Goal: Task Accomplishment & Management: Use online tool/utility

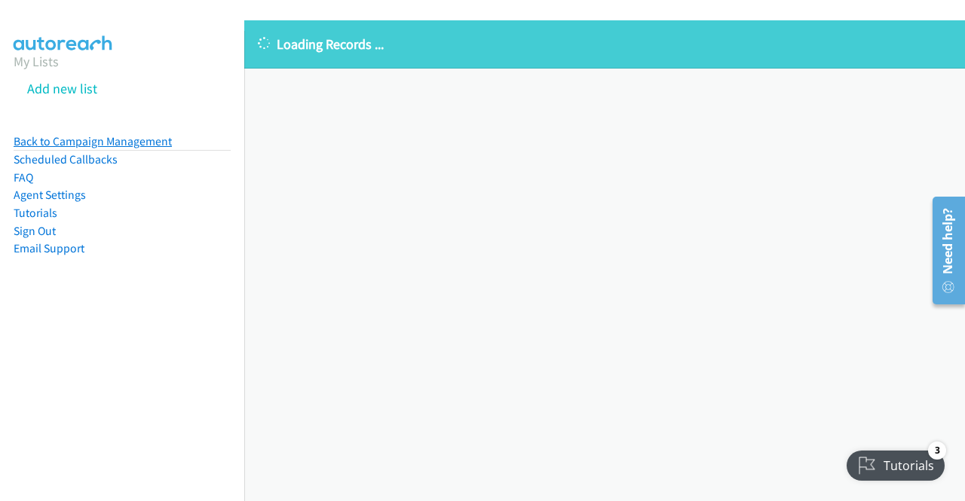
click at [145, 138] on link "Back to Campaign Management" at bounding box center [93, 141] width 158 height 14
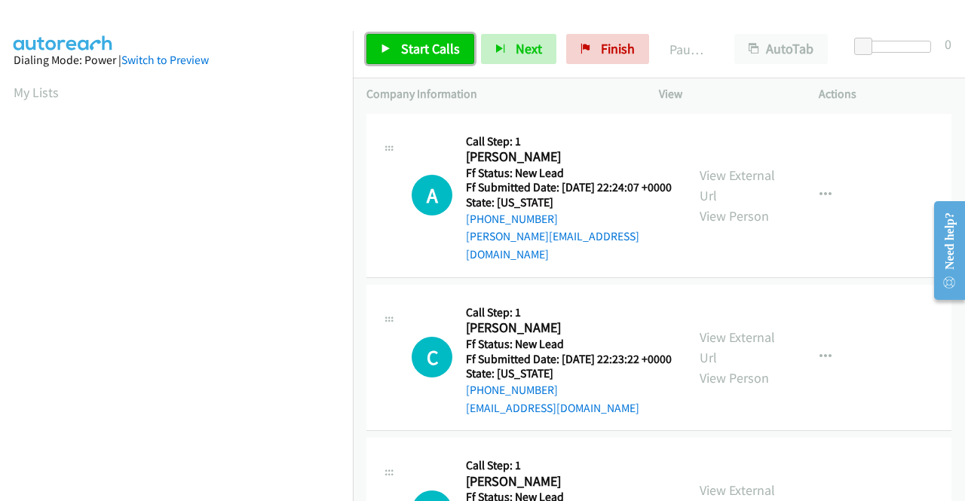
click at [434, 50] on span "Start Calls" at bounding box center [430, 48] width 59 height 17
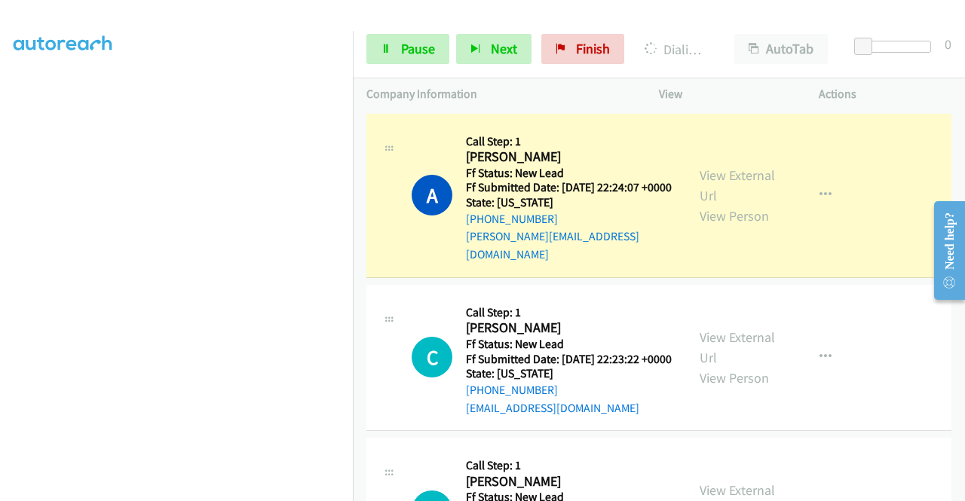
scroll to position [335, 0]
click at [732, 167] on link "View External Url" at bounding box center [736, 186] width 75 height 38
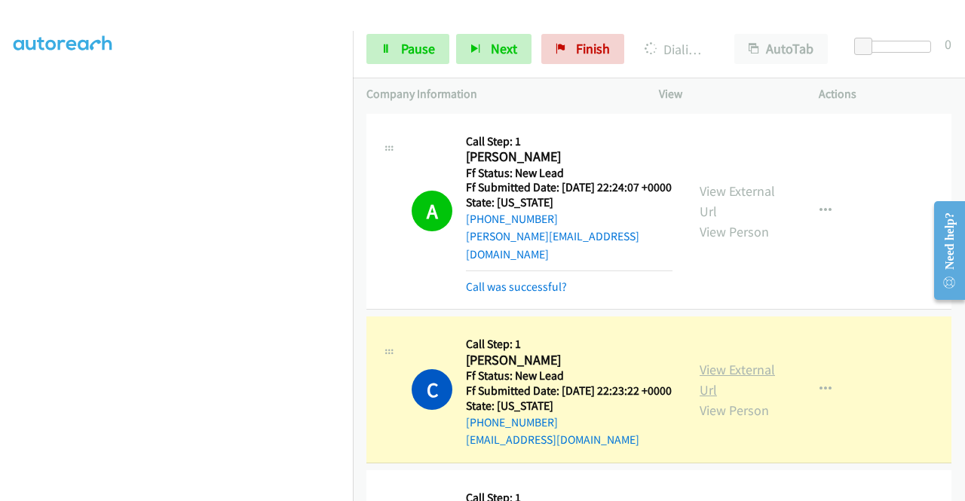
click at [728, 369] on link "View External Url" at bounding box center [736, 380] width 75 height 38
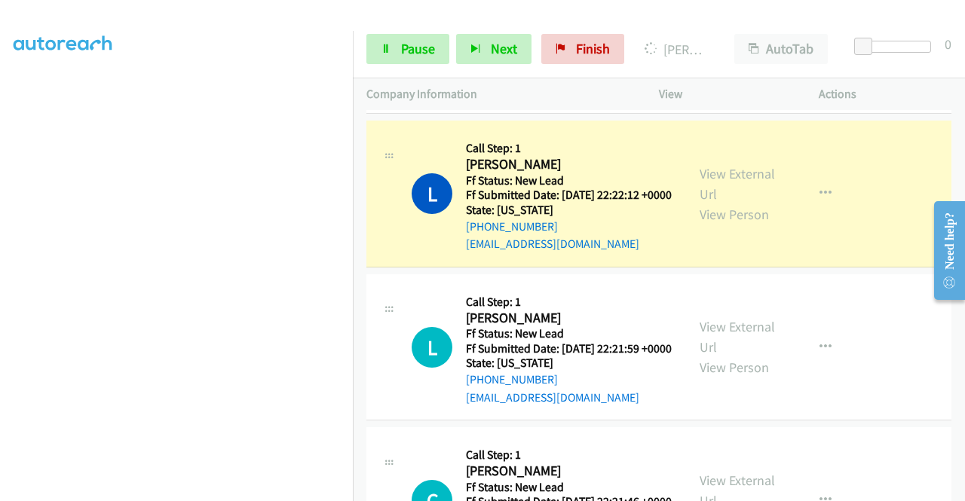
click at [717, 176] on div "View External Url View Person View External Url Email Schedule/Manage Callback …" at bounding box center [772, 193] width 173 height 119
click at [704, 196] on link "View External Url" at bounding box center [736, 184] width 75 height 38
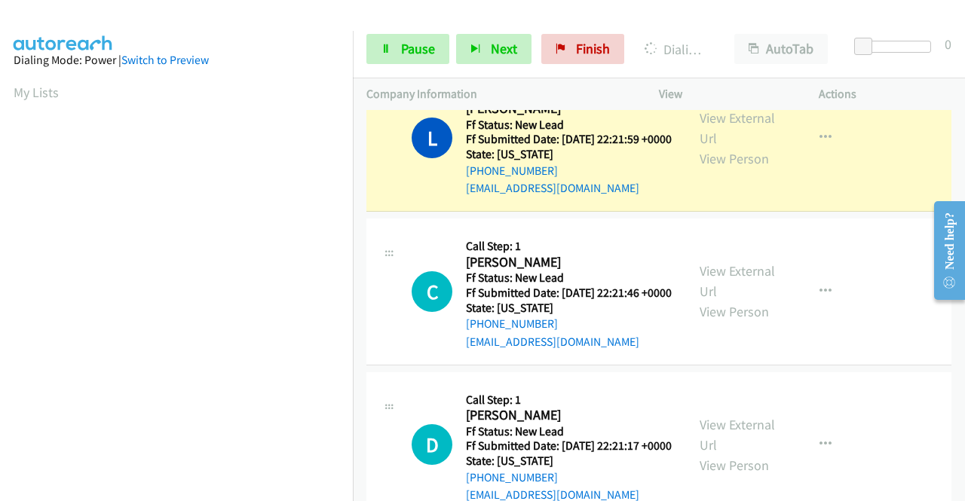
scroll to position [633, 0]
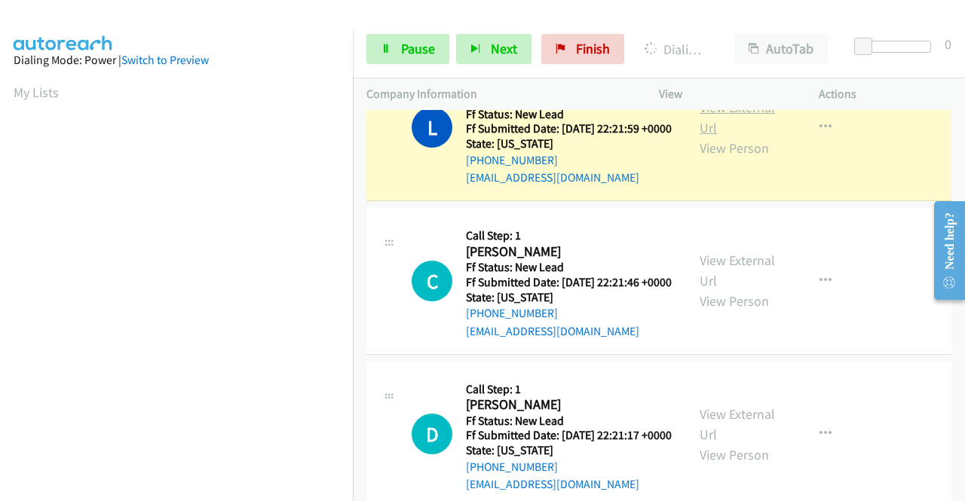
click at [710, 133] on link "View External Url" at bounding box center [736, 118] width 75 height 38
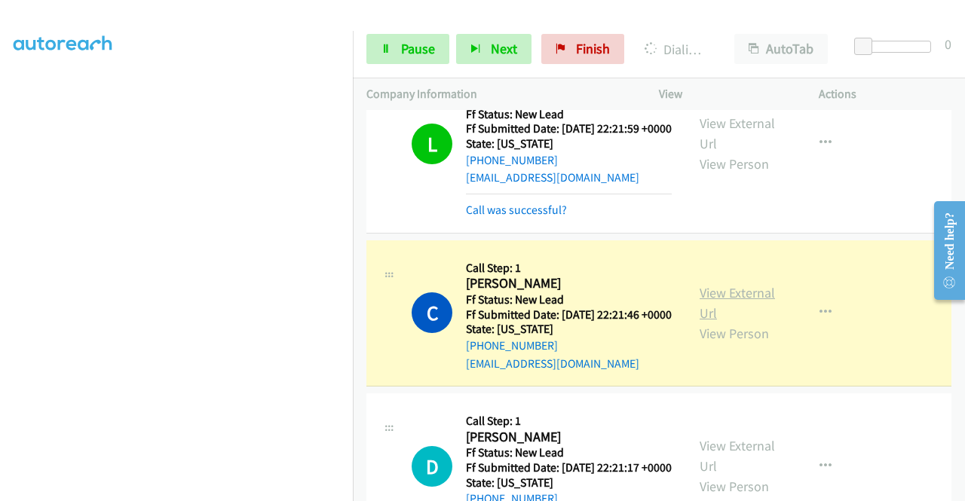
click at [761, 322] on link "View External Url" at bounding box center [736, 303] width 75 height 38
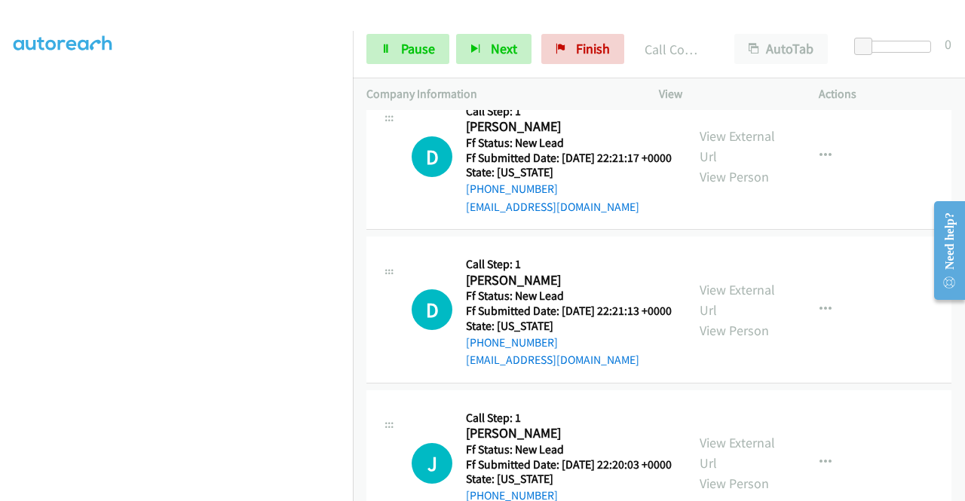
scroll to position [984, 0]
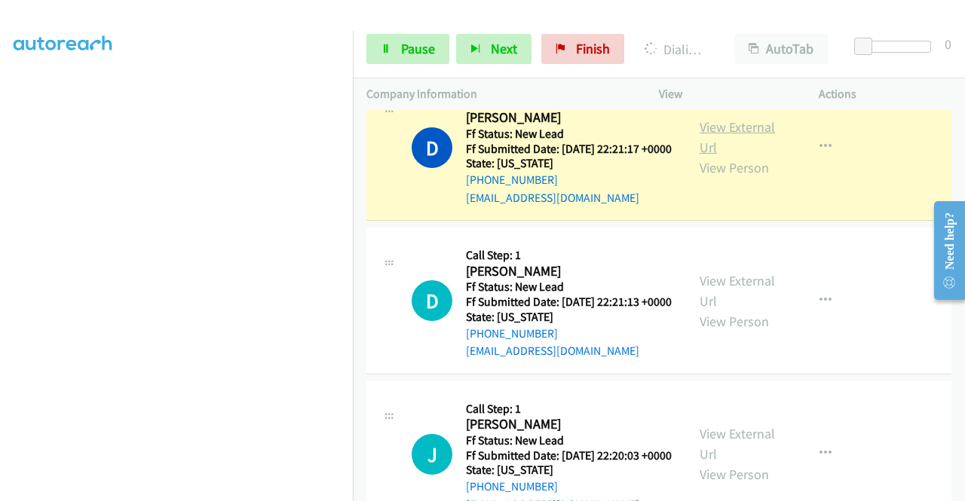
click at [736, 156] on link "View External Url" at bounding box center [736, 137] width 75 height 38
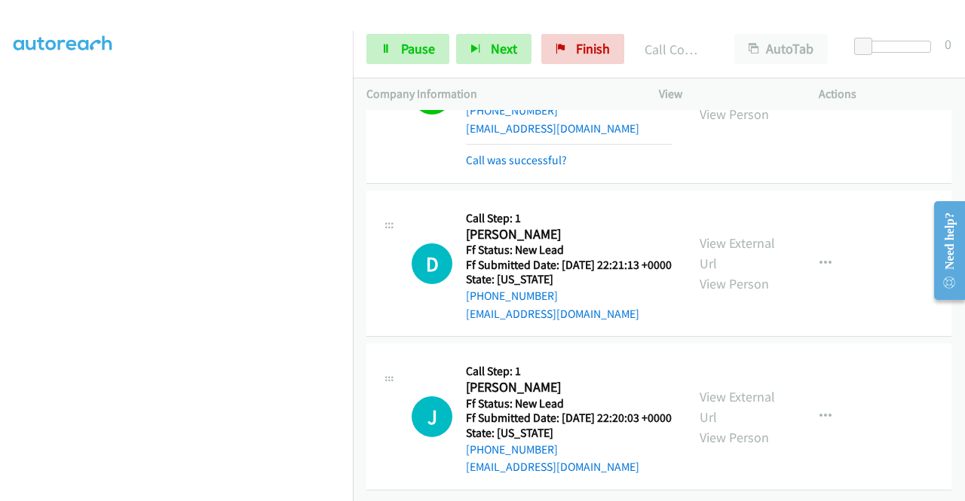
scroll to position [1162, 0]
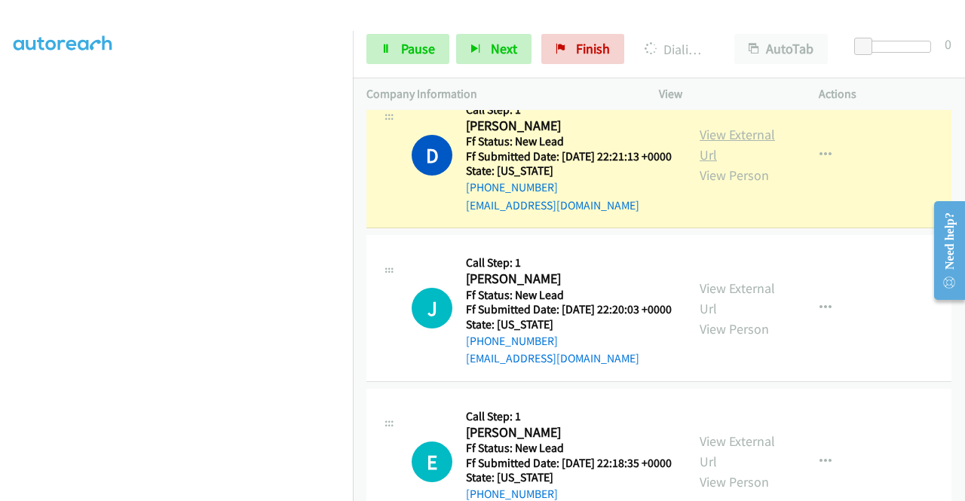
click at [751, 164] on link "View External Url" at bounding box center [736, 145] width 75 height 38
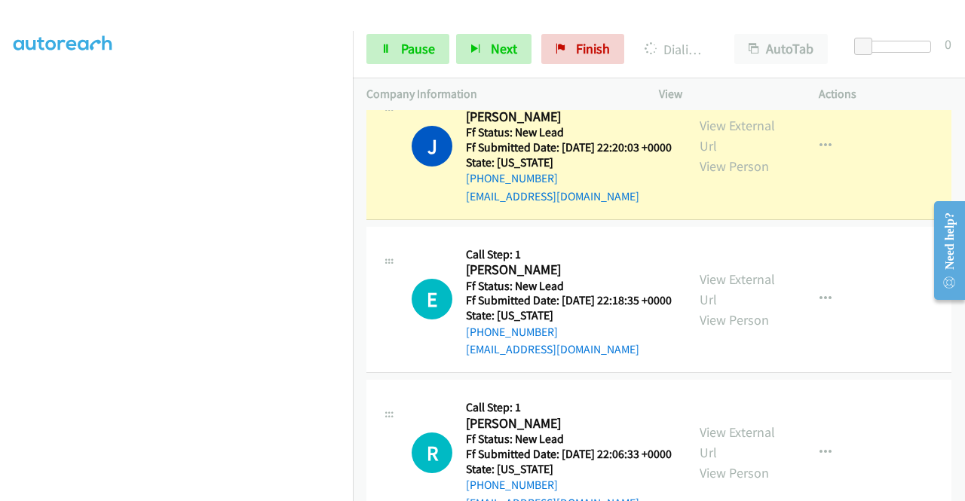
scroll to position [1363, 0]
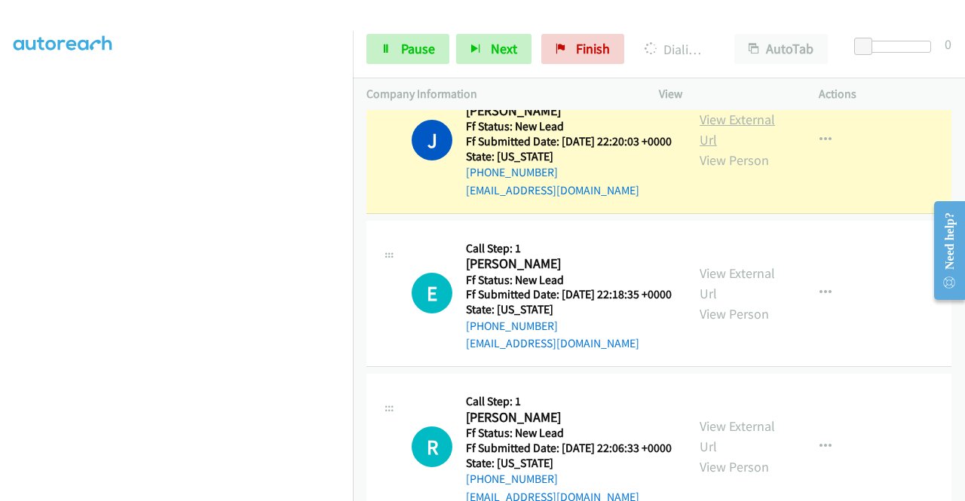
click at [735, 148] on link "View External Url" at bounding box center [736, 130] width 75 height 38
click at [377, 47] on link "Pause" at bounding box center [407, 49] width 83 height 30
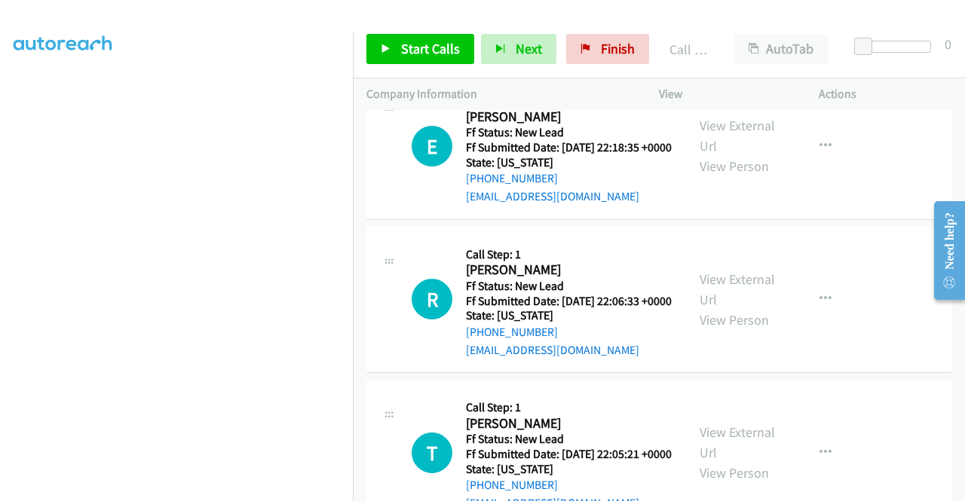
scroll to position [1543, 0]
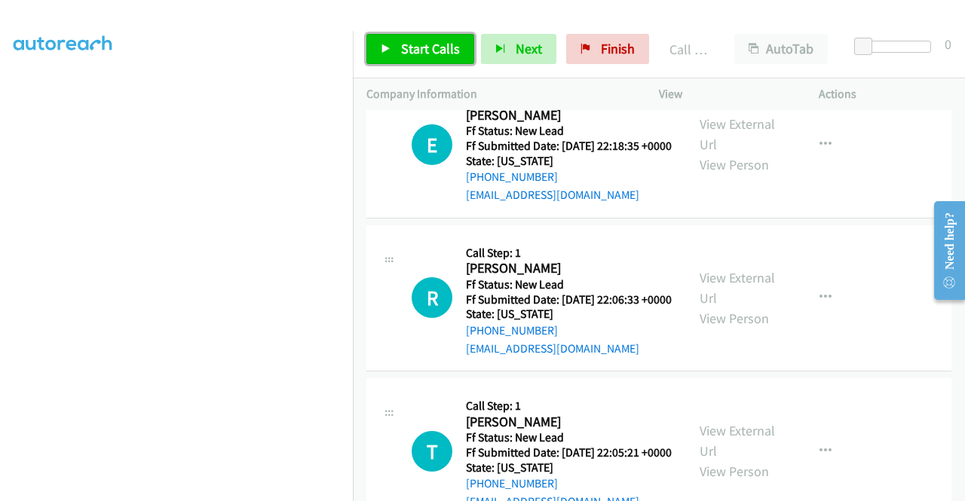
click at [427, 44] on span "Start Calls" at bounding box center [430, 48] width 59 height 17
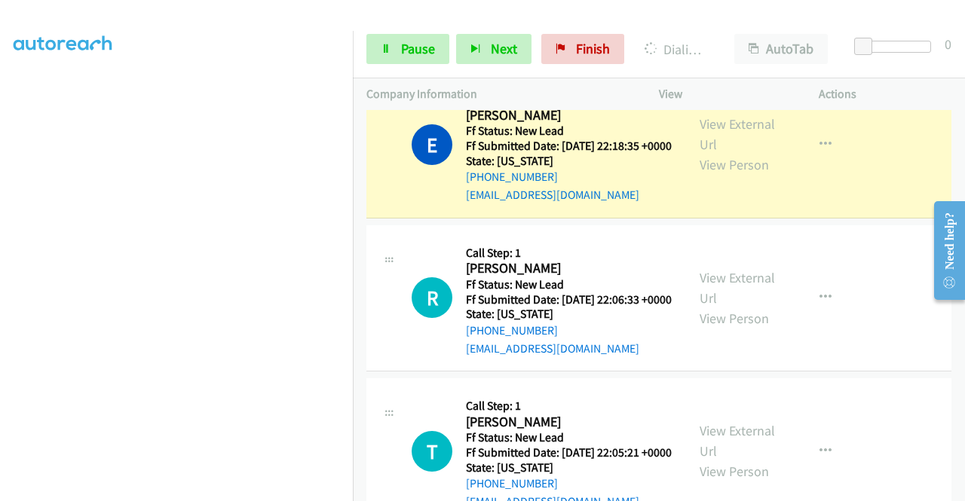
click at [699, 175] on div "View External Url View Person" at bounding box center [738, 144] width 78 height 61
click at [699, 153] on link "View External Url" at bounding box center [736, 134] width 75 height 38
click at [0, 291] on aside "Dialing Mode: Power | Switch to Preview My Lists" at bounding box center [176, 134] width 353 height 834
click at [407, 21] on div "Start Calls Pause Next Finish Dialing Eric Morquecho AutoTab AutoTab 0" at bounding box center [659, 49] width 612 height 58
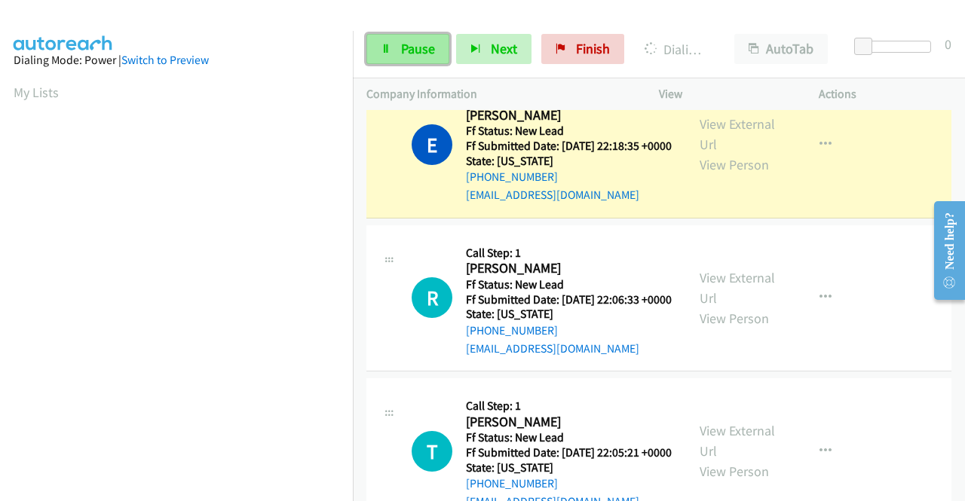
click at [391, 47] on link "Pause" at bounding box center [407, 49] width 83 height 30
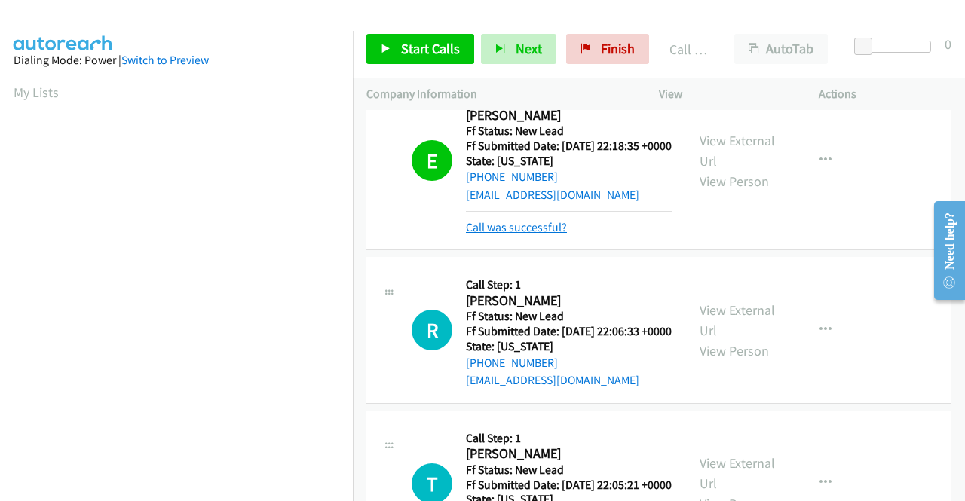
click at [534, 234] on link "Call was successful?" at bounding box center [516, 227] width 101 height 14
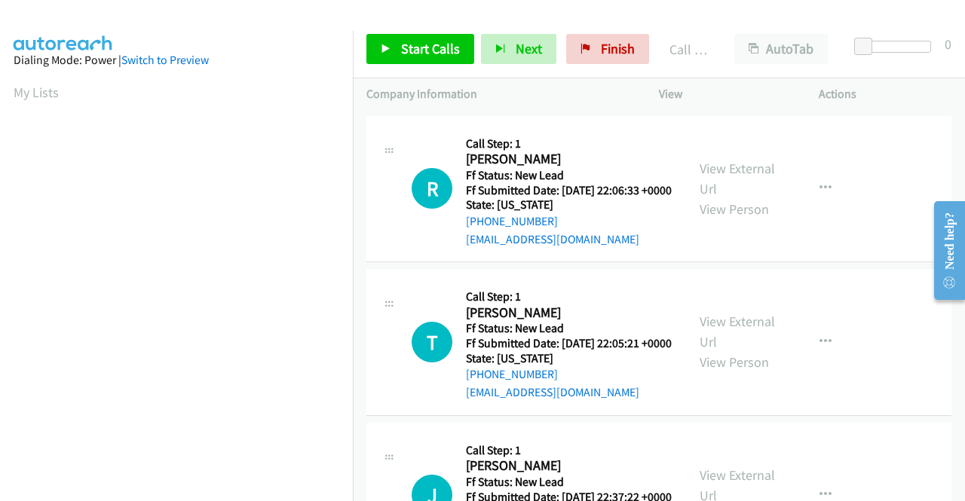
scroll to position [1653, 0]
click at [448, 47] on span "Start Calls" at bounding box center [430, 48] width 59 height 17
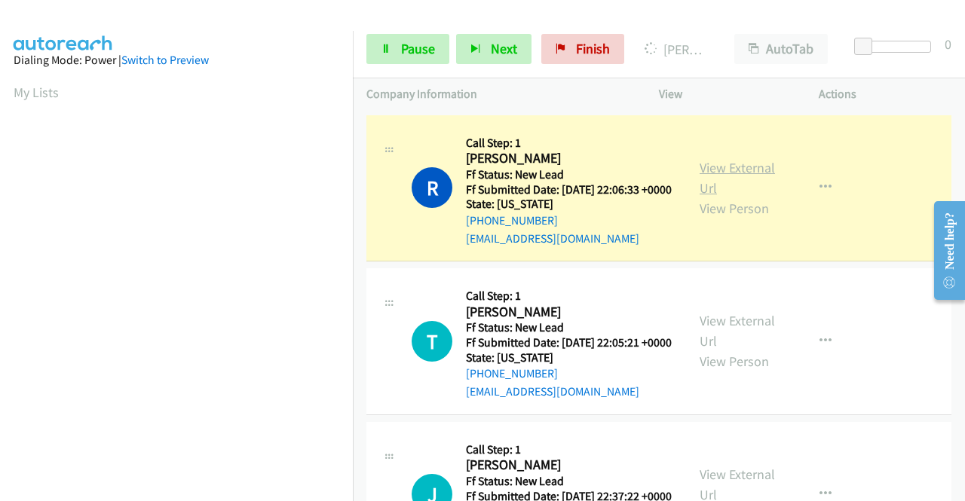
click at [699, 197] on link "View External Url" at bounding box center [736, 178] width 75 height 38
click at [0, 213] on aside "Dialing Mode: Power | Switch to Preview My Lists" at bounding box center [176, 115] width 353 height 834
click at [359, 85] on div "Company Information" at bounding box center [499, 94] width 292 height 32
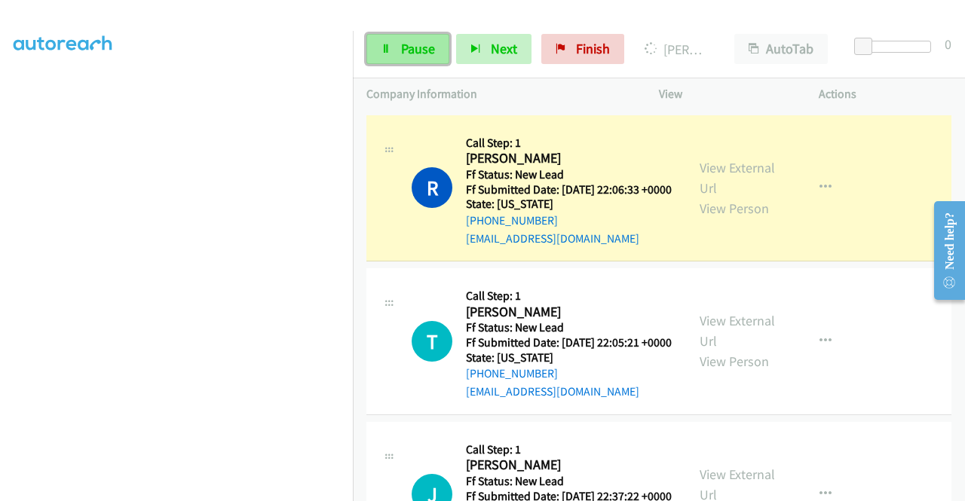
click at [369, 47] on link "Pause" at bounding box center [407, 49] width 83 height 30
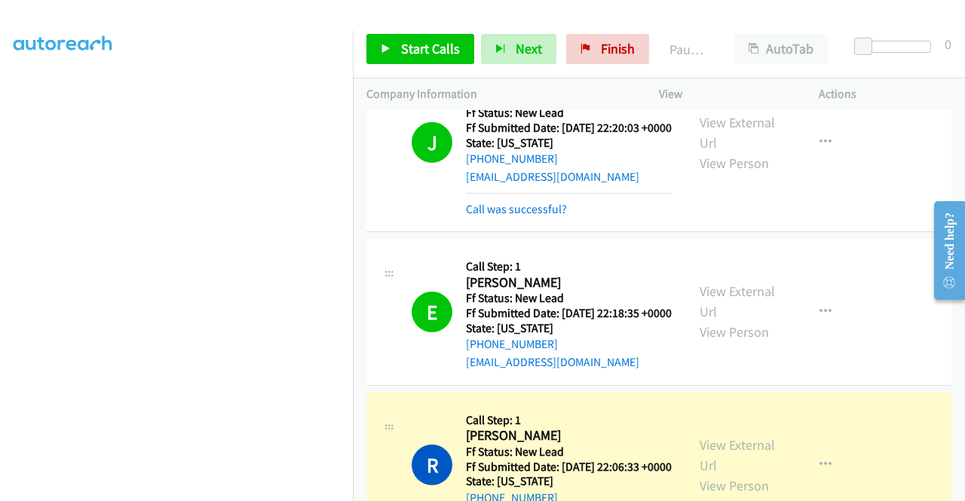
scroll to position [1369, 0]
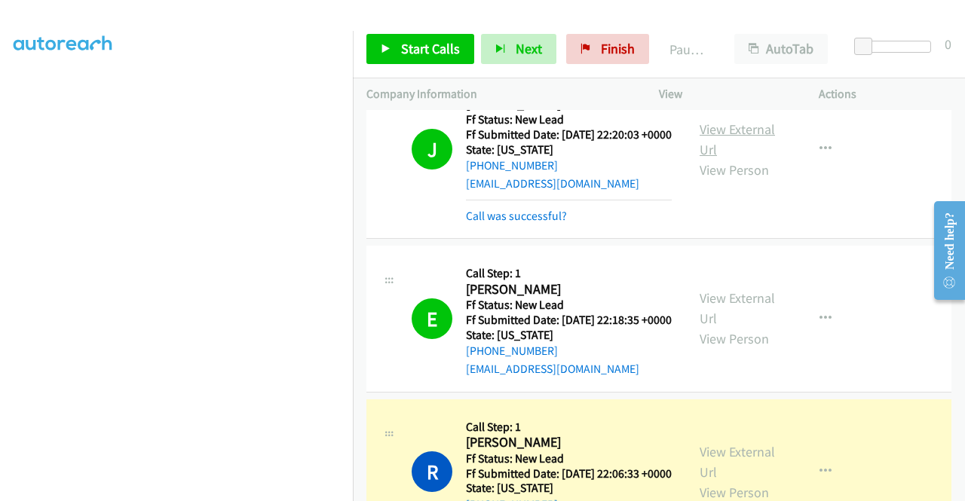
click at [740, 158] on link "View External Url" at bounding box center [736, 140] width 75 height 38
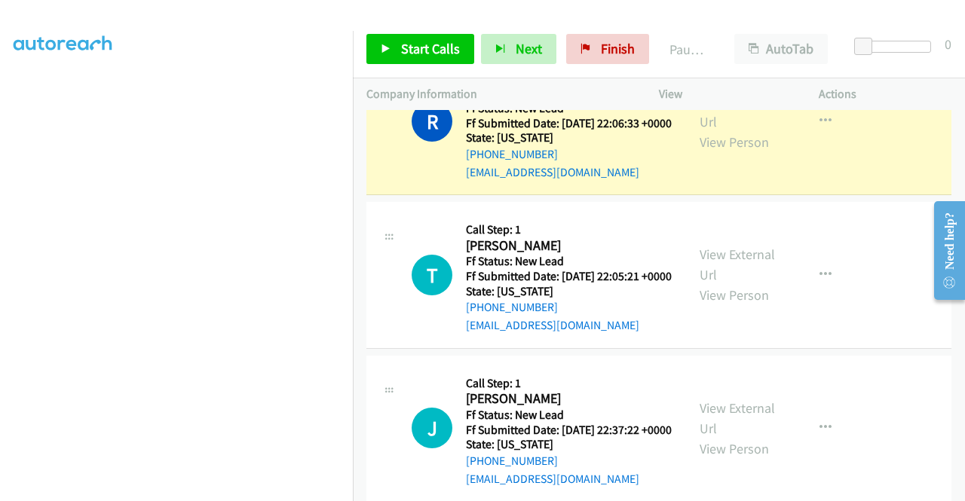
scroll to position [1712, 0]
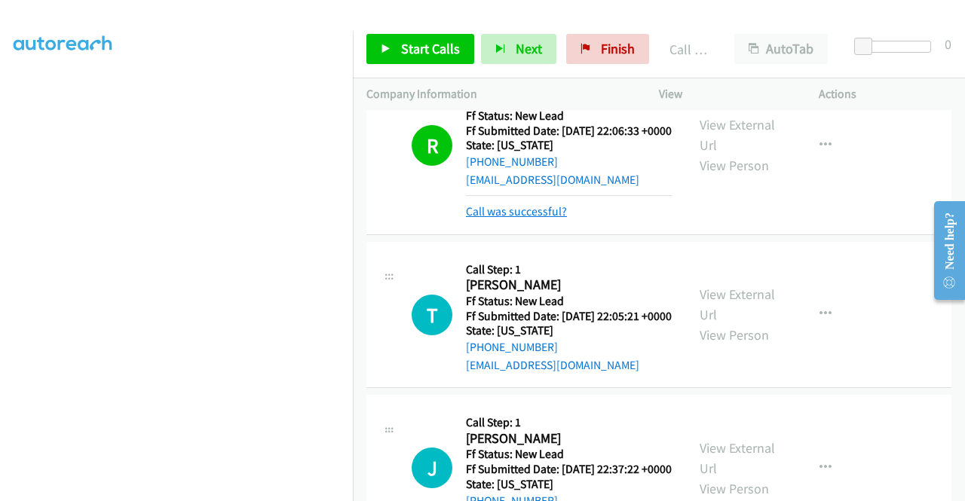
click at [531, 219] on link "Call was successful?" at bounding box center [516, 211] width 101 height 14
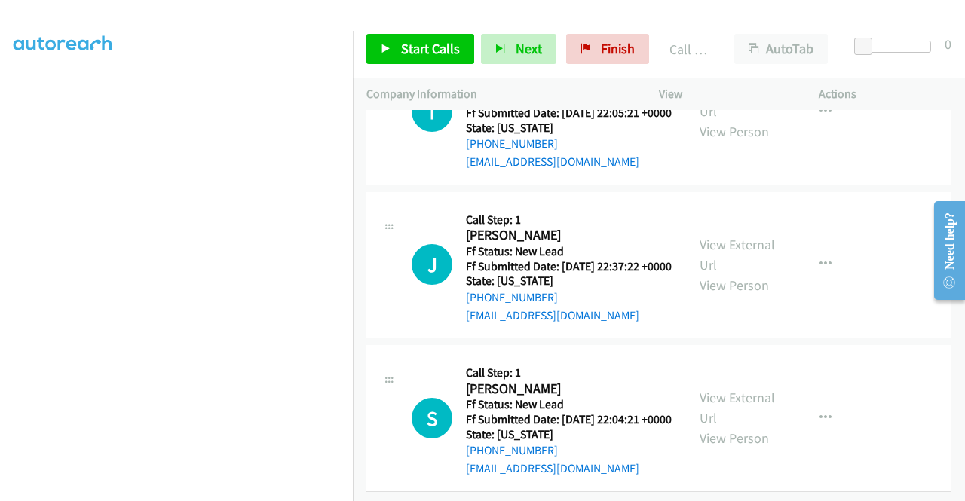
scroll to position [1904, 0]
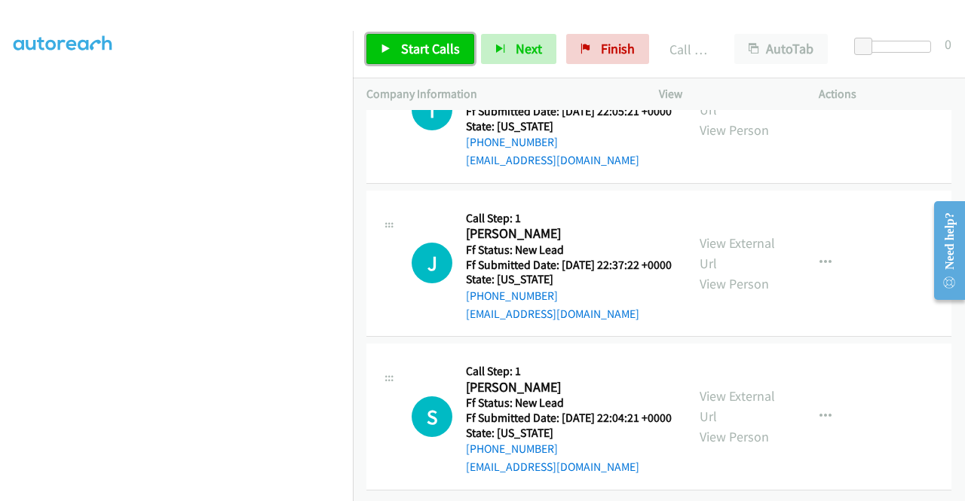
click at [433, 57] on span "Start Calls" at bounding box center [430, 48] width 59 height 17
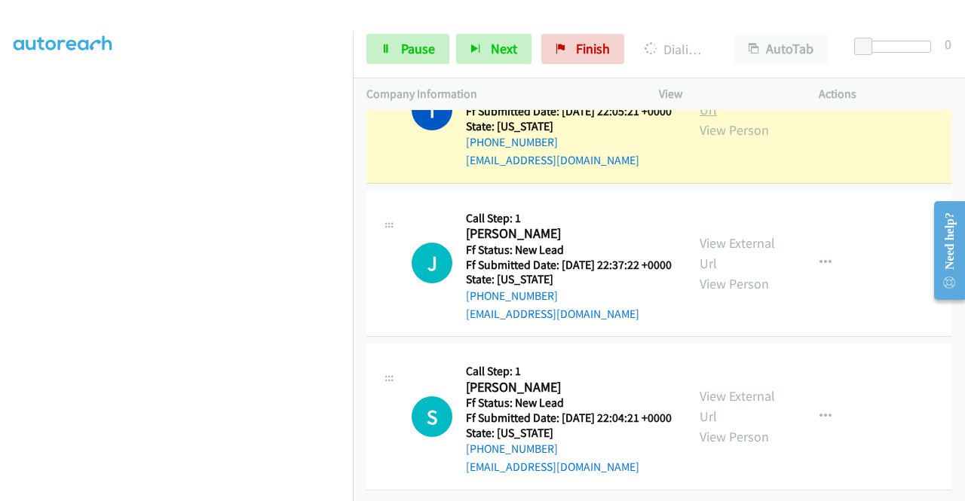
click at [703, 118] on link "View External Url" at bounding box center [736, 100] width 75 height 38
click at [0, 256] on aside "Dialing Mode: Power | Switch to Preview My Lists" at bounding box center [176, 115] width 353 height 834
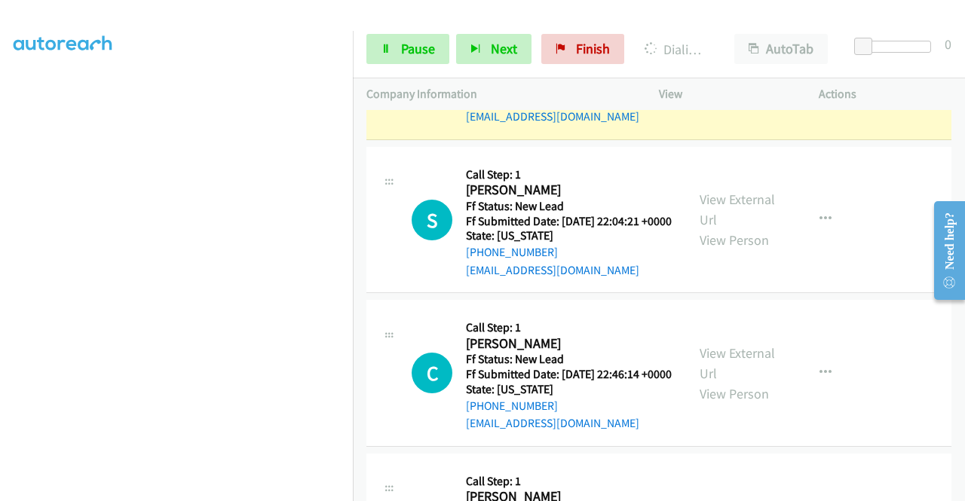
scroll to position [2127, 0]
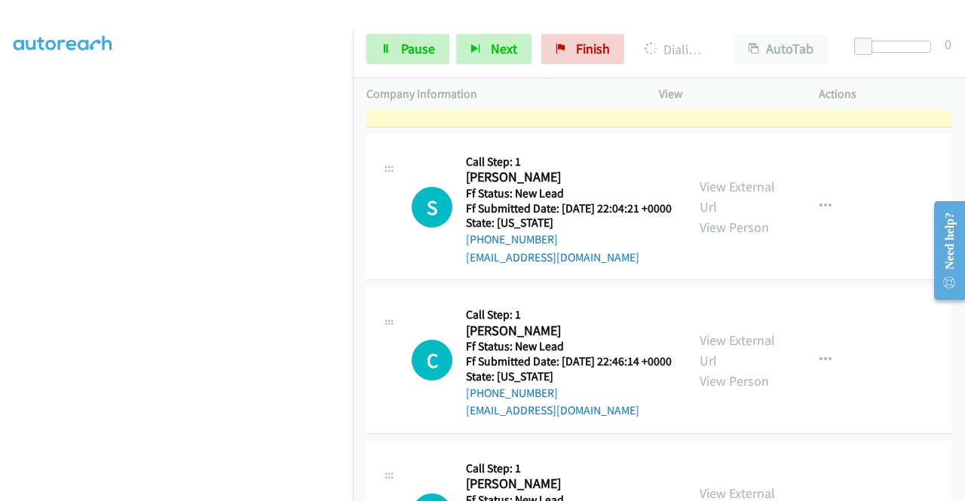
click at [736, 63] on link "View External Url" at bounding box center [736, 44] width 75 height 38
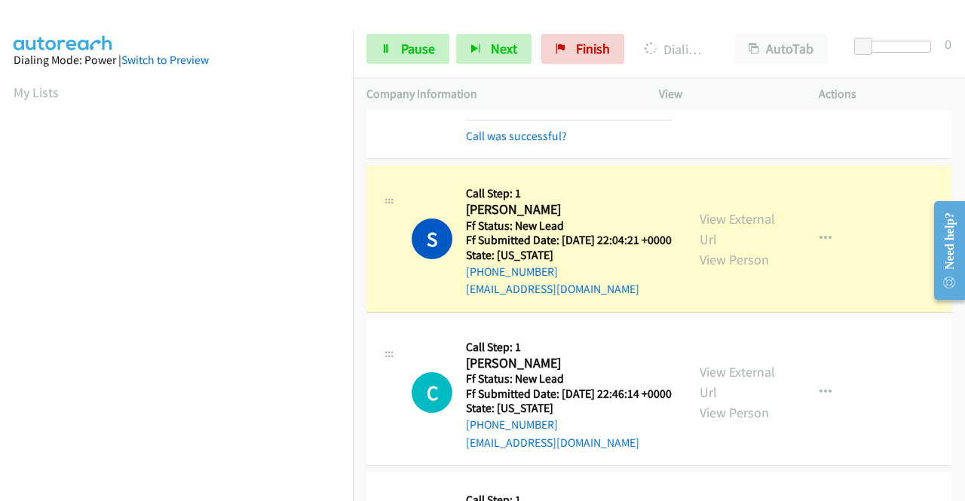
click at [713, 298] on div "View External Url View Person View External Url Email Schedule/Manage Callback …" at bounding box center [772, 238] width 173 height 119
click at [705, 270] on div "View External Url View Person" at bounding box center [738, 239] width 78 height 61
click at [712, 248] on link "View External Url" at bounding box center [736, 229] width 75 height 38
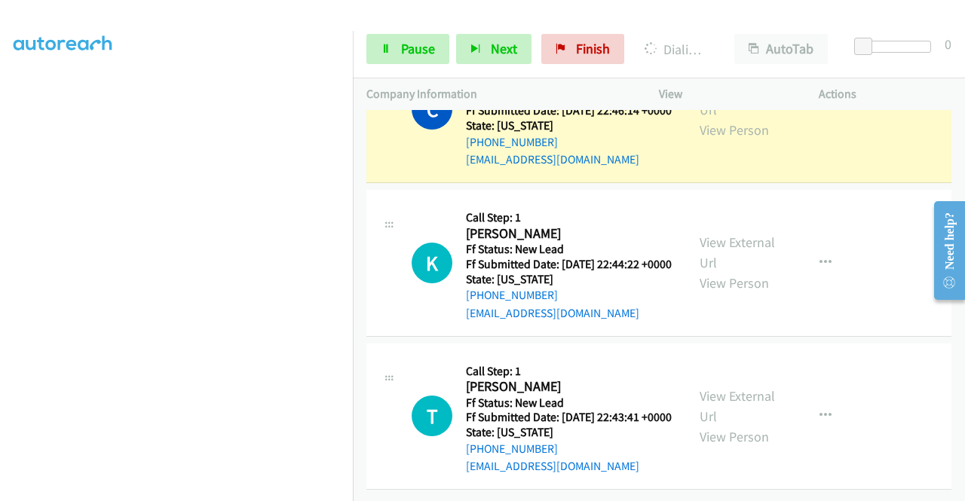
scroll to position [344, 0]
click at [750, 118] on link "View External Url" at bounding box center [736, 100] width 75 height 38
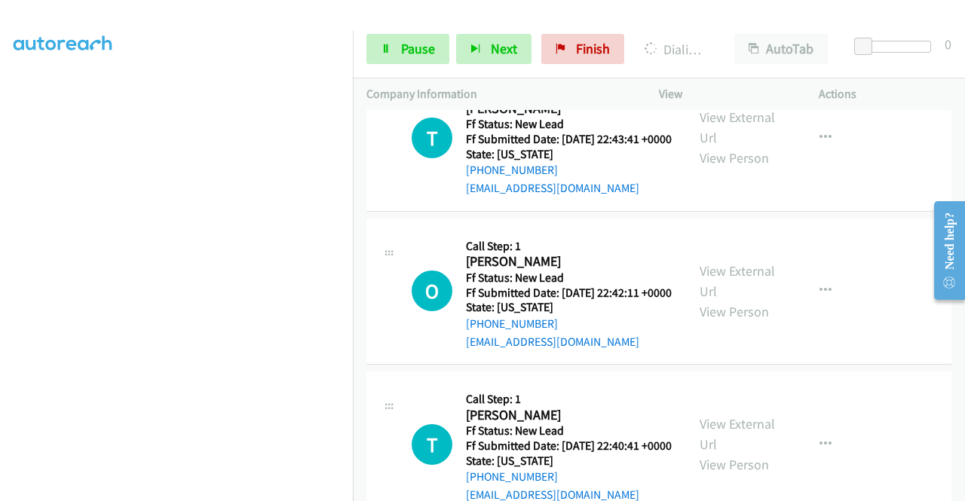
scroll to position [2757, 0]
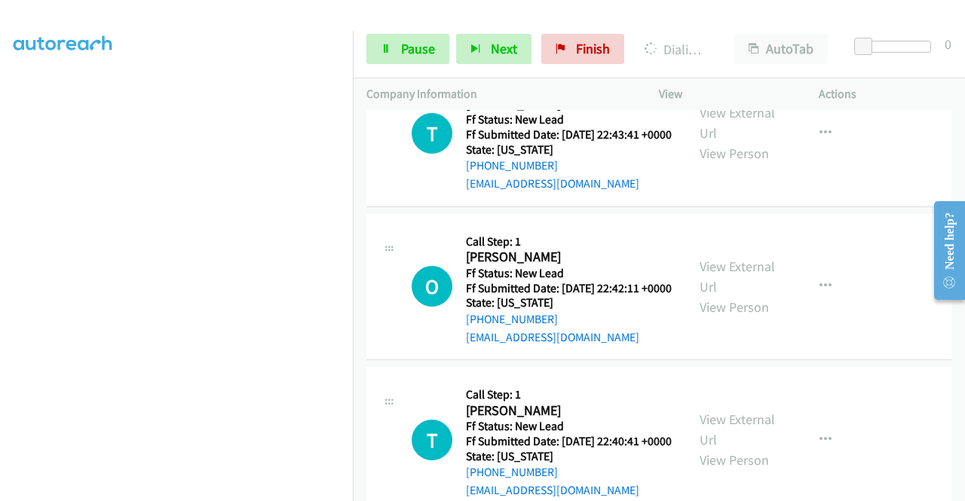
drag, startPoint x: 410, startPoint y: 47, endPoint x: 384, endPoint y: 84, distance: 46.0
click at [410, 47] on span "Pause" at bounding box center [418, 48] width 34 height 17
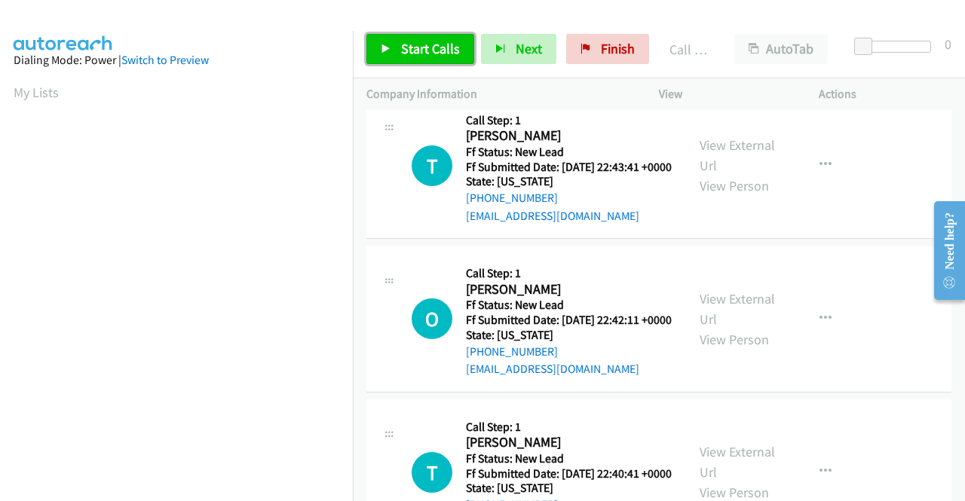
click at [424, 43] on span "Start Calls" at bounding box center [430, 48] width 59 height 17
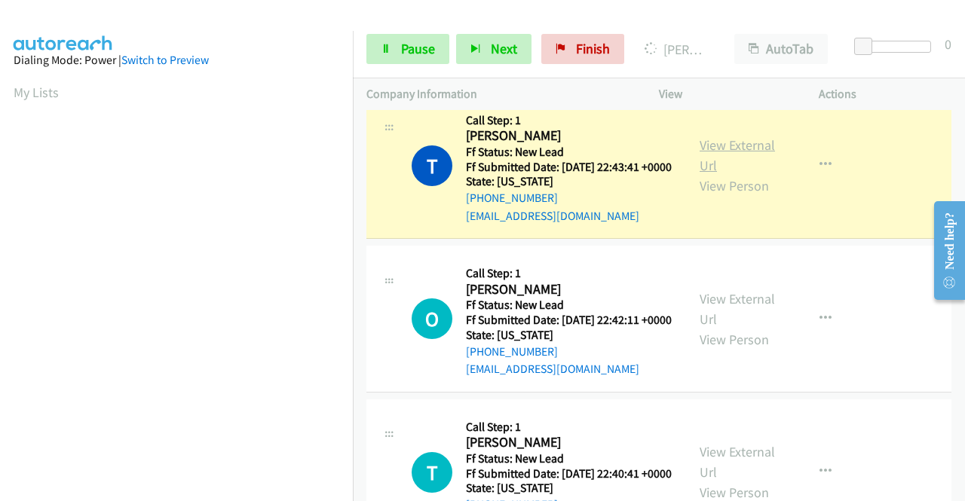
click at [708, 174] on link "View External Url" at bounding box center [736, 155] width 75 height 38
drag, startPoint x: 0, startPoint y: 243, endPoint x: 40, endPoint y: 269, distance: 47.5
click at [0, 243] on aside "Dialing Mode: Power | Switch to Preview My Lists" at bounding box center [176, 115] width 353 height 834
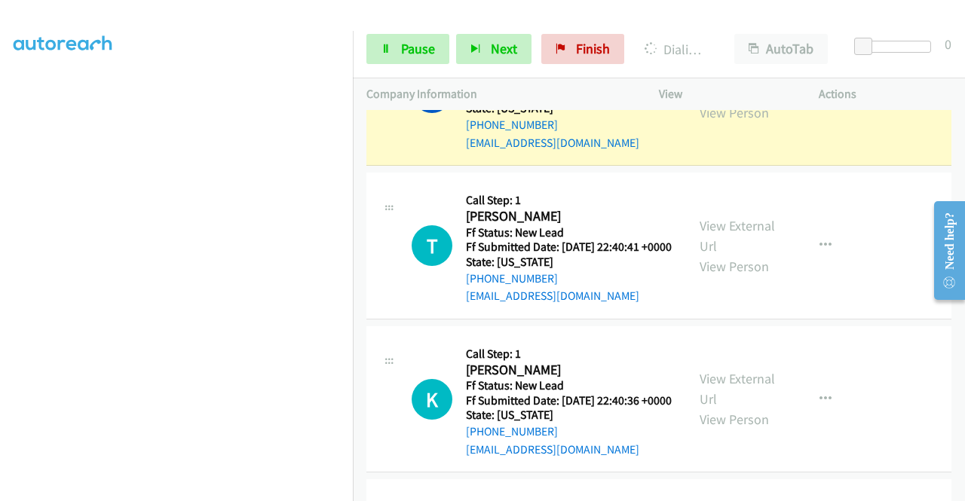
scroll to position [3085, 0]
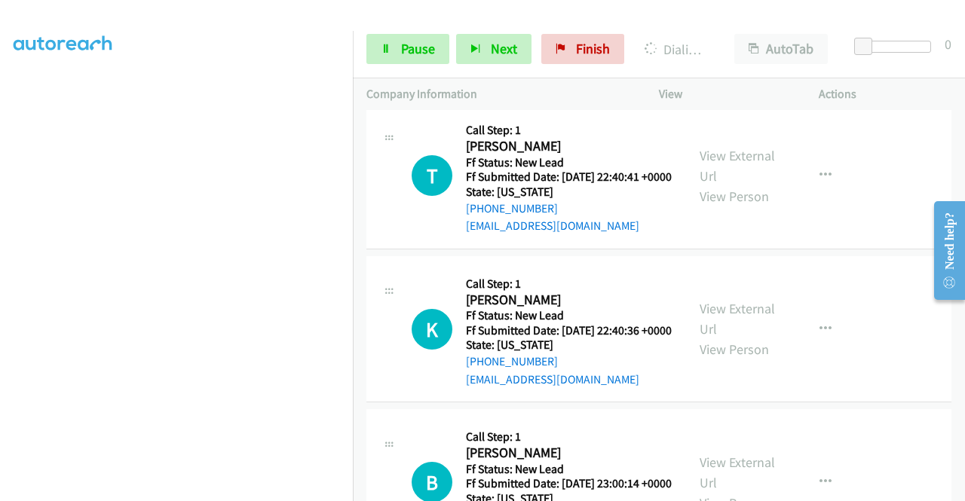
click at [711, 53] on div "View External Url View Person" at bounding box center [738, 22] width 78 height 61
click at [712, 31] on link "View External Url" at bounding box center [736, 12] width 75 height 38
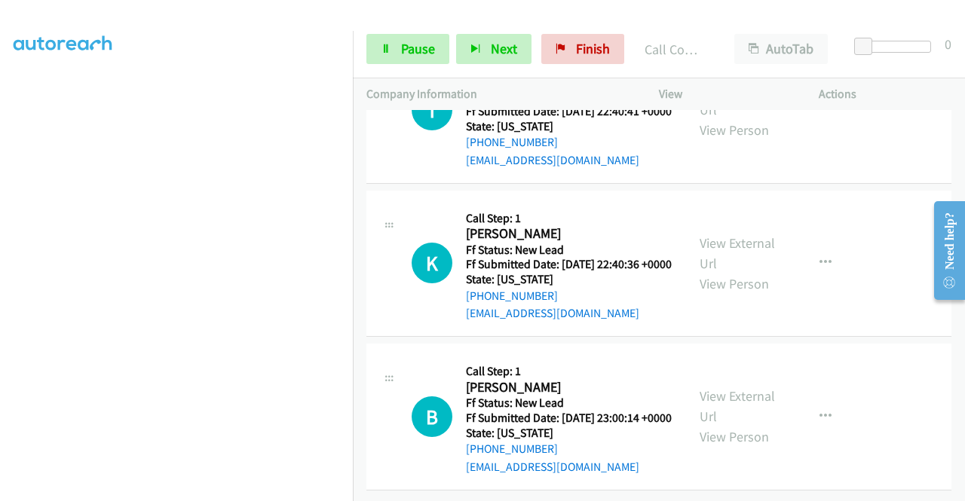
scroll to position [3357, 0]
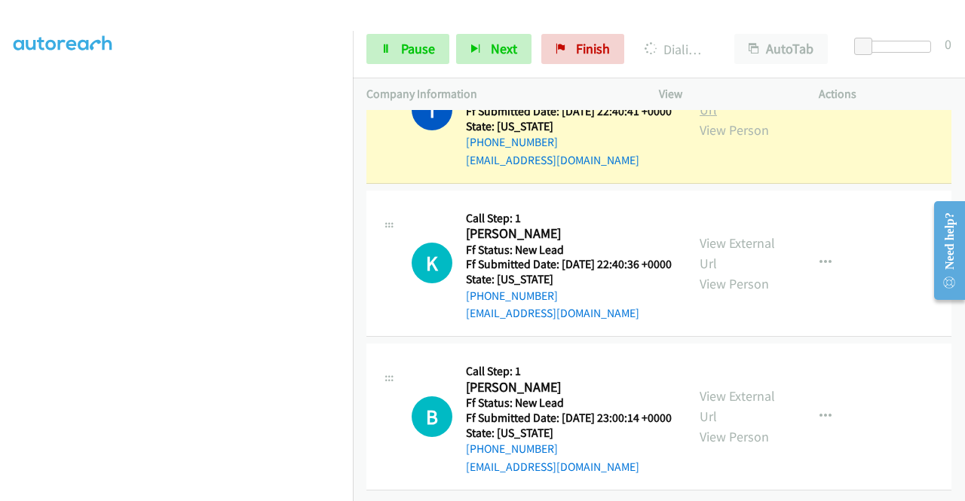
click at [713, 118] on link "View External Url" at bounding box center [736, 100] width 75 height 38
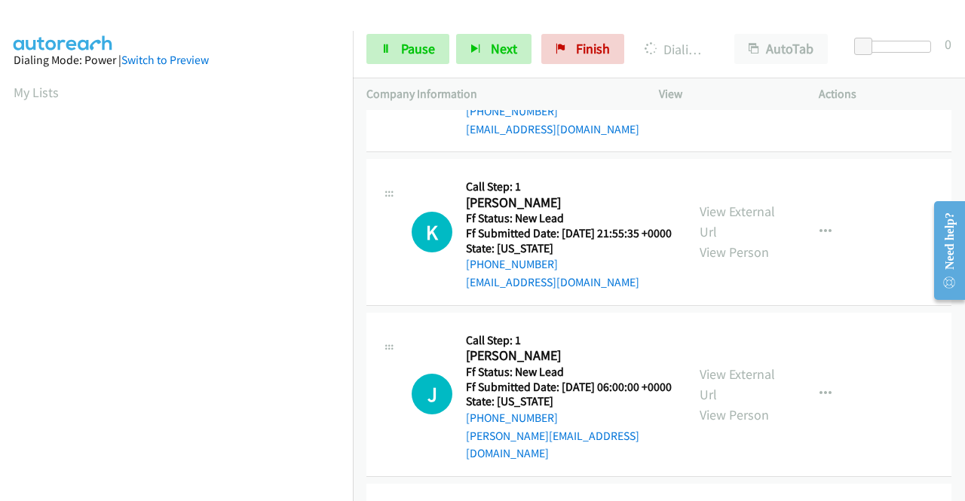
scroll to position [3541, 0]
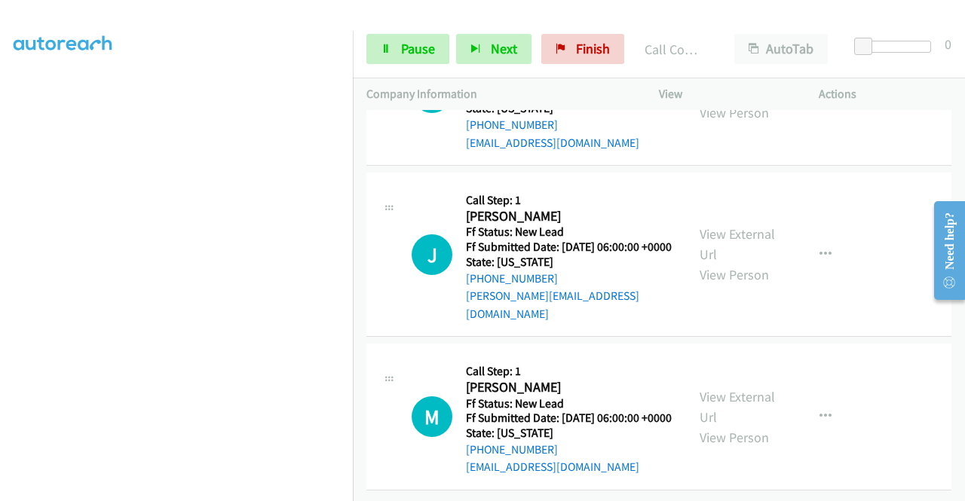
scroll to position [3776, 0]
click at [391, 47] on link "Pause" at bounding box center [407, 49] width 83 height 30
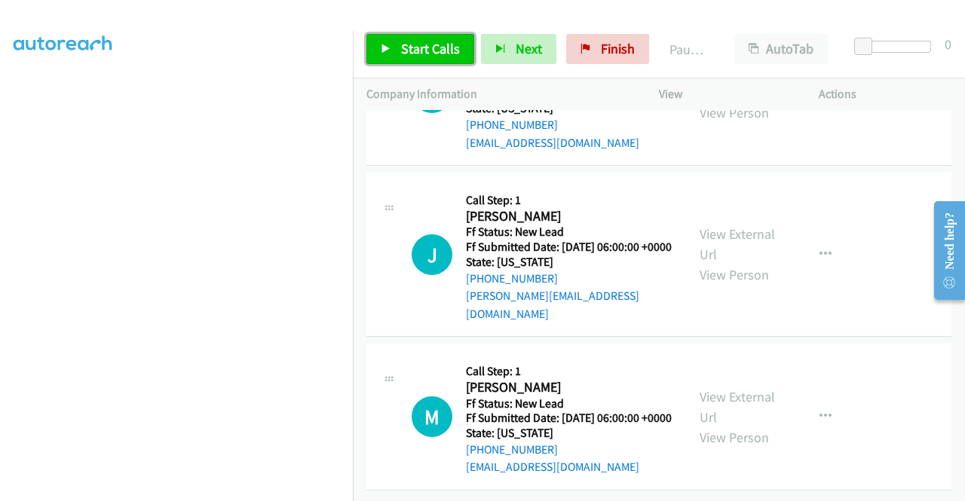
click at [391, 47] on link "Start Calls" at bounding box center [420, 49] width 108 height 30
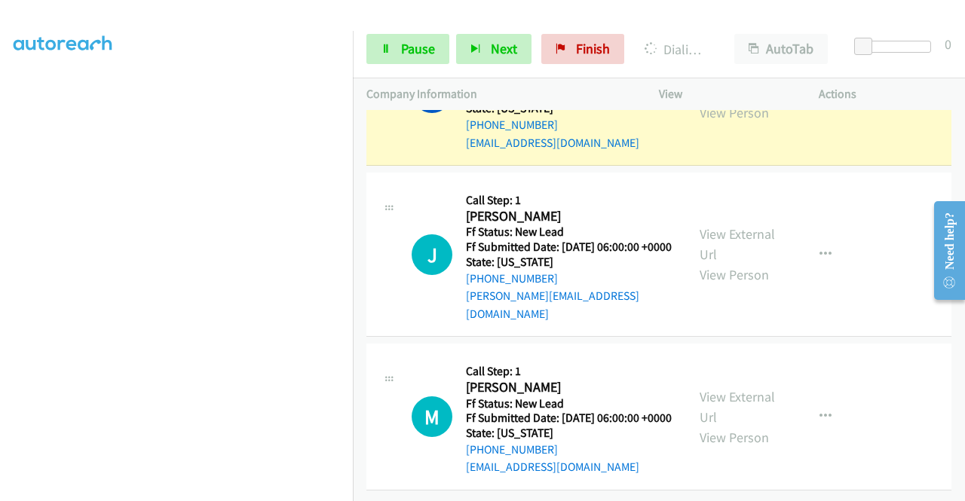
click at [748, 123] on div "View External Url View Person" at bounding box center [738, 92] width 78 height 61
click at [742, 101] on link "View External Url" at bounding box center [736, 82] width 75 height 38
click at [405, 55] on span "Pause" at bounding box center [418, 48] width 34 height 17
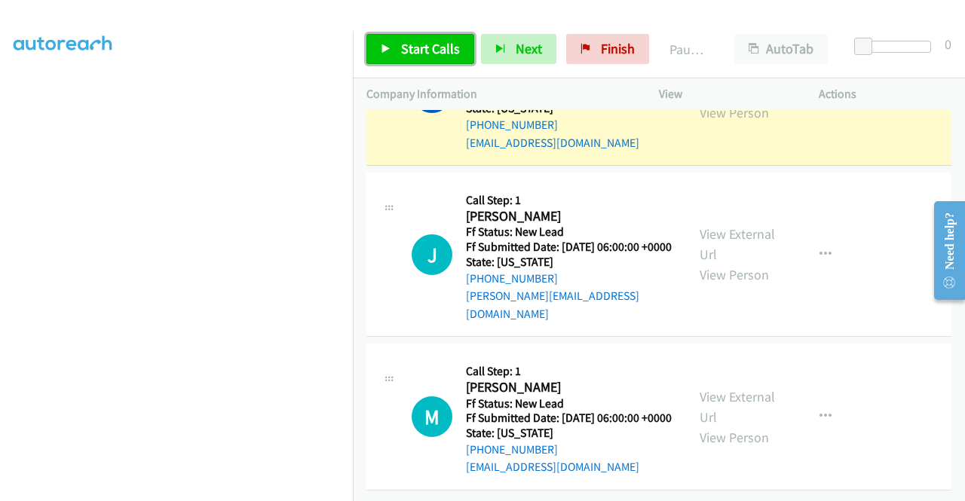
click at [405, 55] on span "Start Calls" at bounding box center [430, 48] width 59 height 17
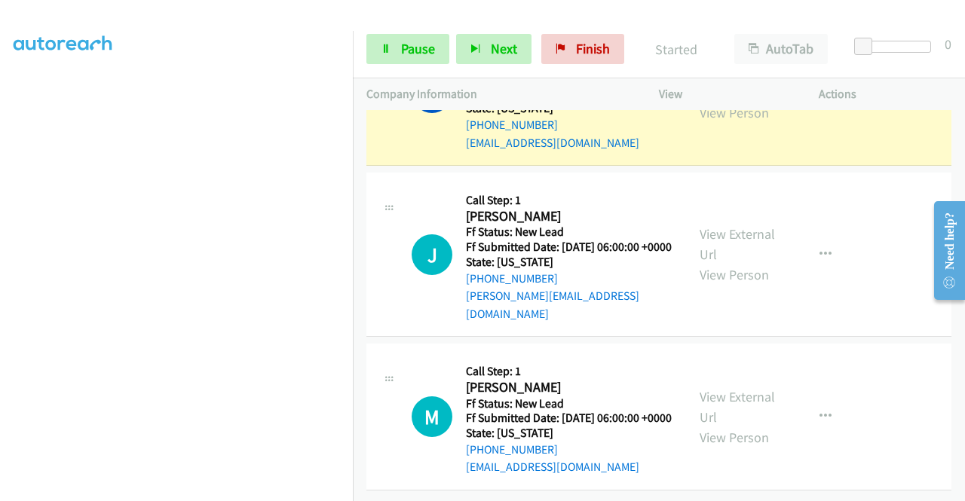
scroll to position [3985, 0]
click at [416, 43] on span "Pause" at bounding box center [418, 48] width 34 height 17
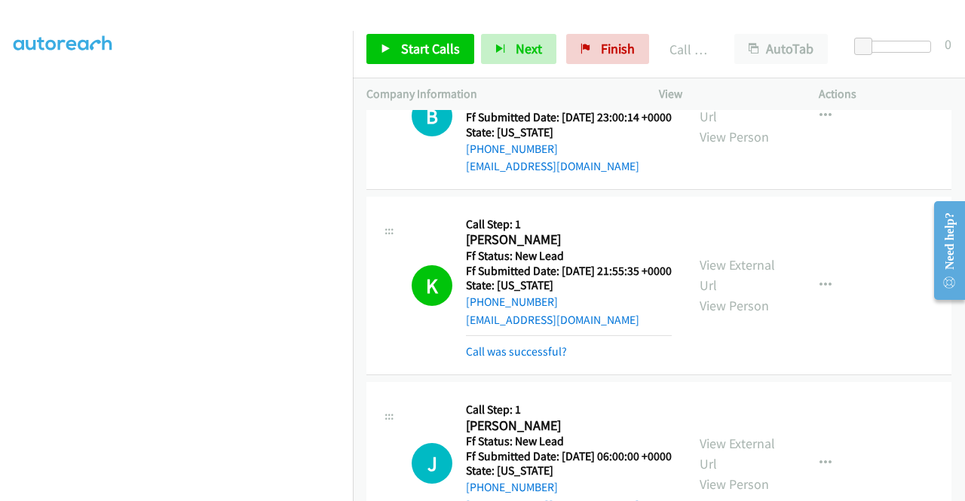
scroll to position [3542, 0]
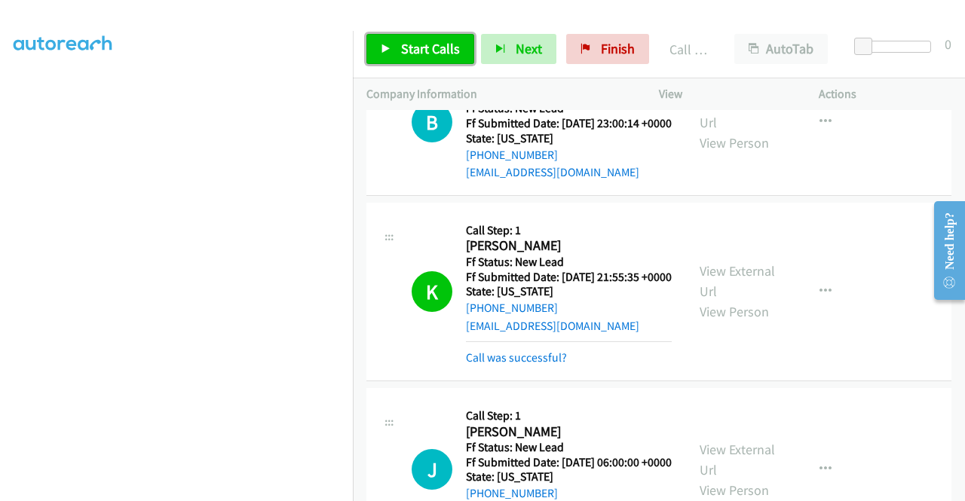
click at [437, 54] on span "Start Calls" at bounding box center [430, 48] width 59 height 17
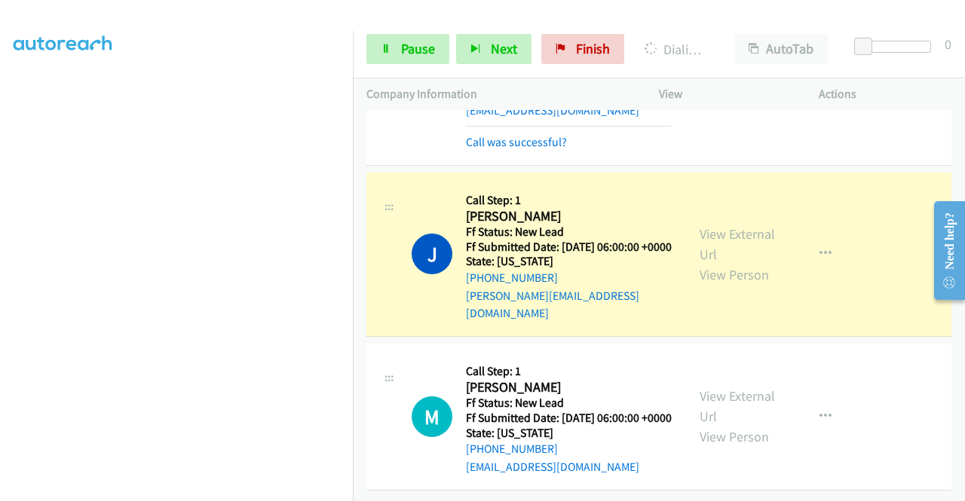
scroll to position [4063, 0]
click at [715, 225] on link "View External Url" at bounding box center [736, 244] width 75 height 38
click at [0, 298] on aside "Dialing Mode: Power | Switch to Preview My Lists" at bounding box center [176, 115] width 353 height 834
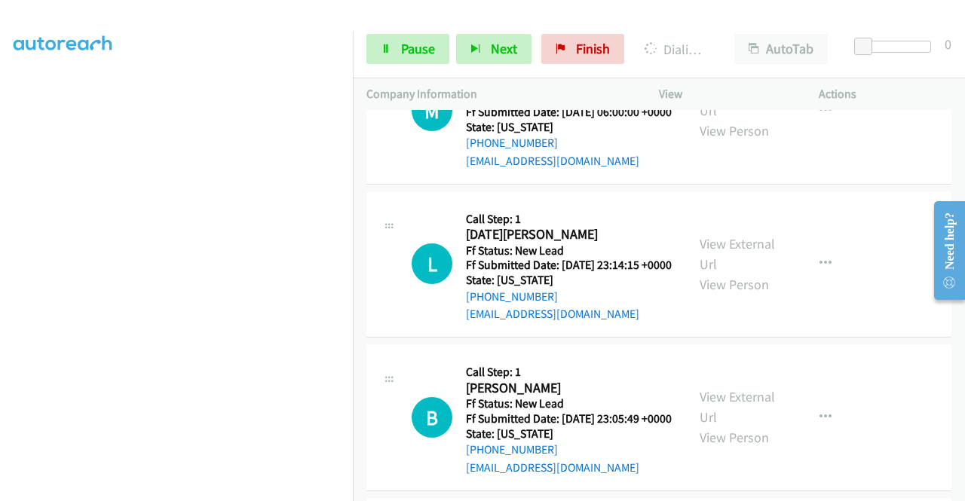
scroll to position [0, 0]
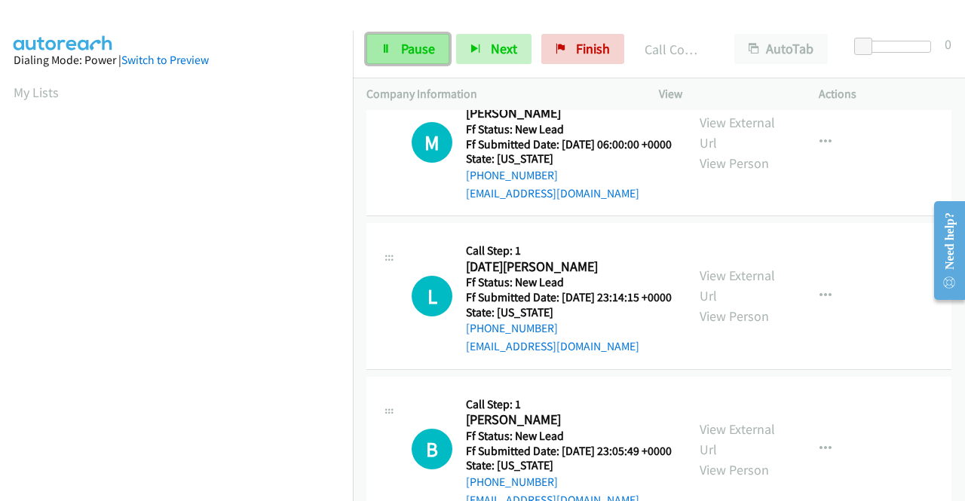
click at [387, 41] on link "Pause" at bounding box center [407, 49] width 83 height 30
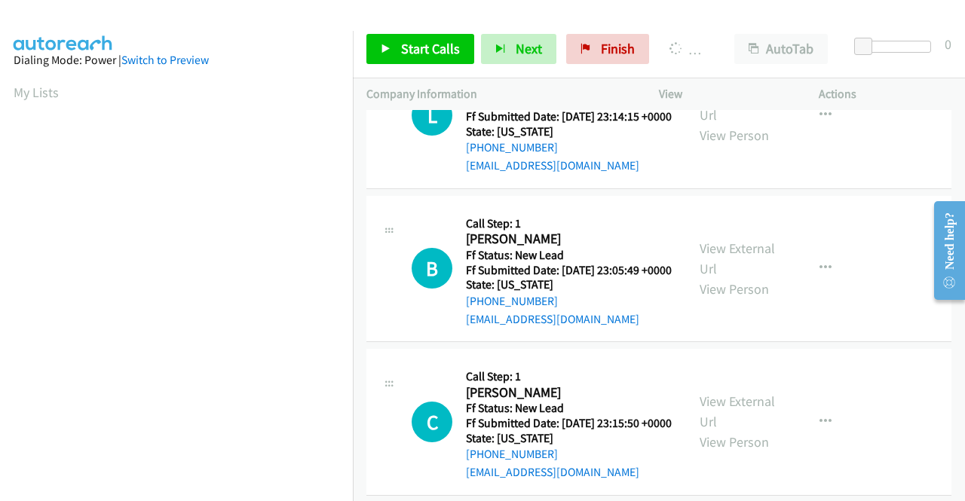
scroll to position [4244, 0]
click at [0, 254] on aside "Dialing Mode: Power | Switch to Preview My Lists" at bounding box center [176, 137] width 353 height 834
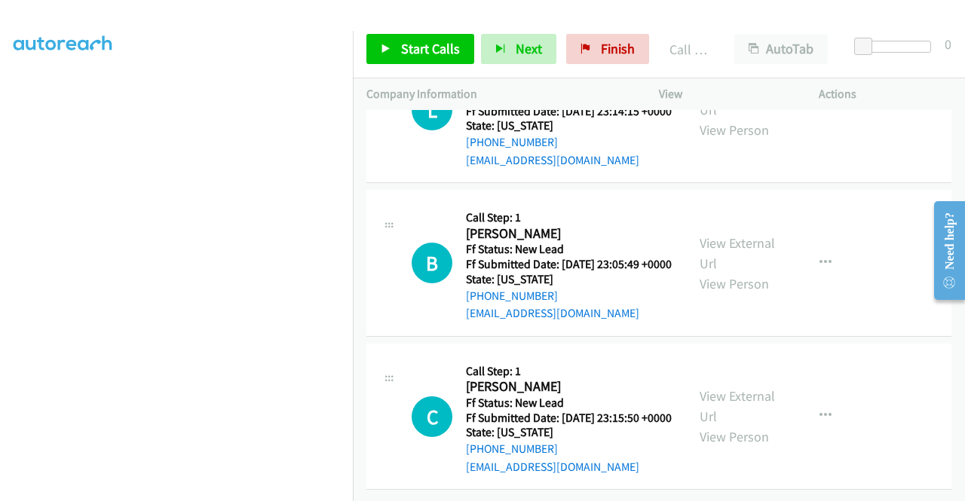
scroll to position [4442, 0]
click at [455, 49] on span "Start Calls" at bounding box center [430, 48] width 59 height 17
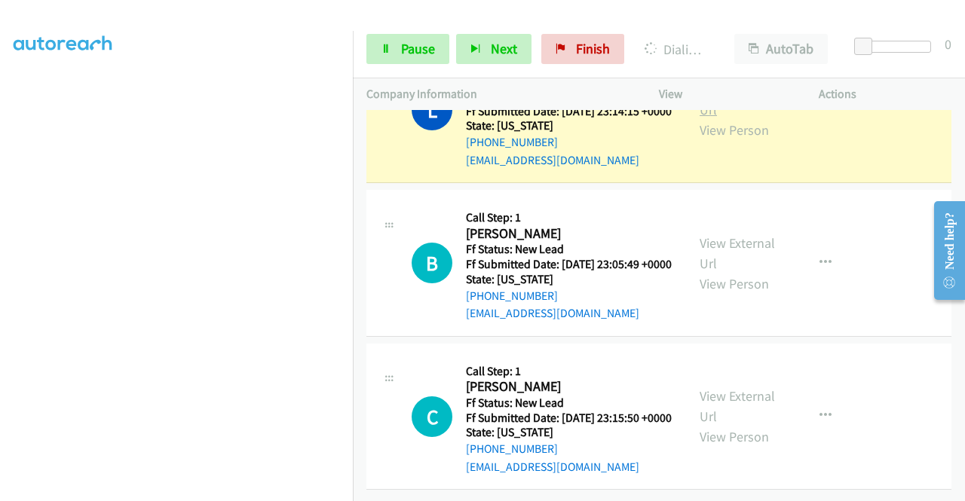
click at [719, 118] on link "View External Url" at bounding box center [736, 100] width 75 height 38
click at [0, 191] on aside "Dialing Mode: Power | Switch to Preview My Lists" at bounding box center [176, 115] width 353 height 834
click at [386, 55] on link "Pause" at bounding box center [407, 49] width 83 height 30
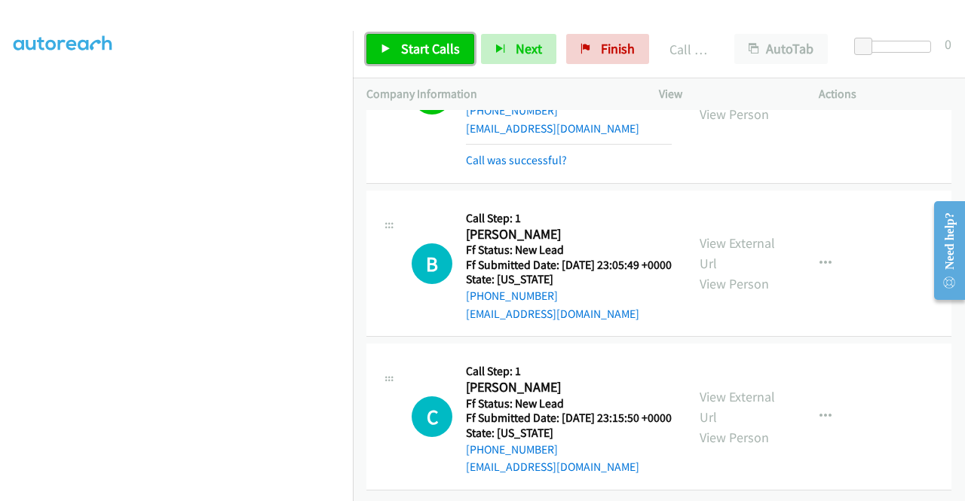
click at [404, 44] on span "Start Calls" at bounding box center [430, 48] width 59 height 17
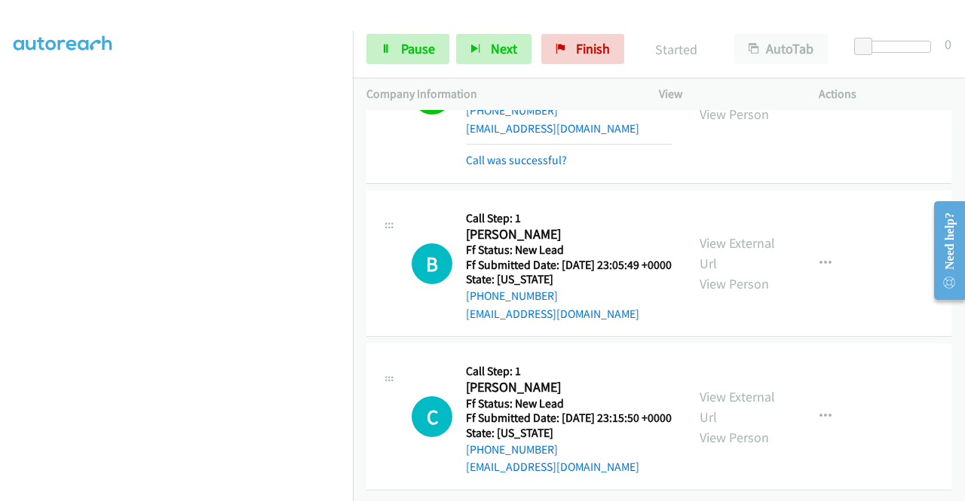
scroll to position [4663, 0]
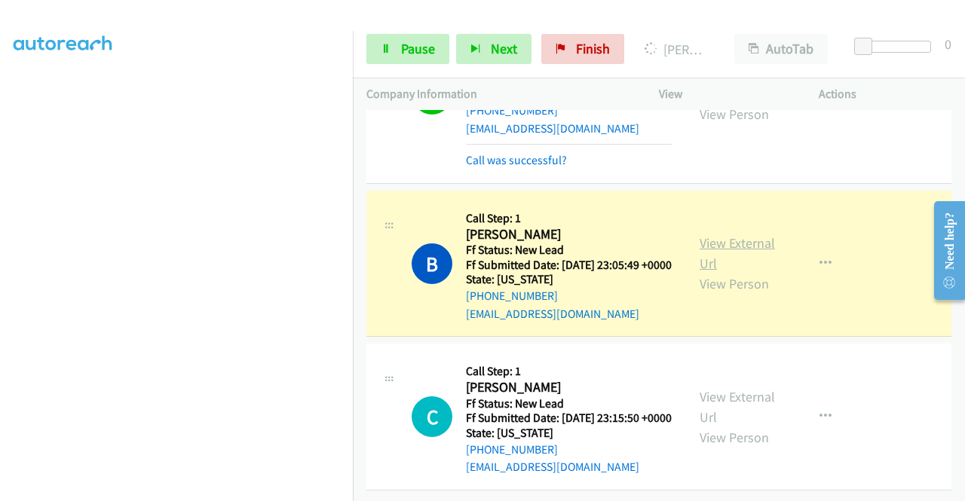
click at [725, 234] on link "View External Url" at bounding box center [736, 253] width 75 height 38
click at [0, 195] on aside "Dialing Mode: Power | Switch to Preview My Lists" at bounding box center [176, 115] width 353 height 834
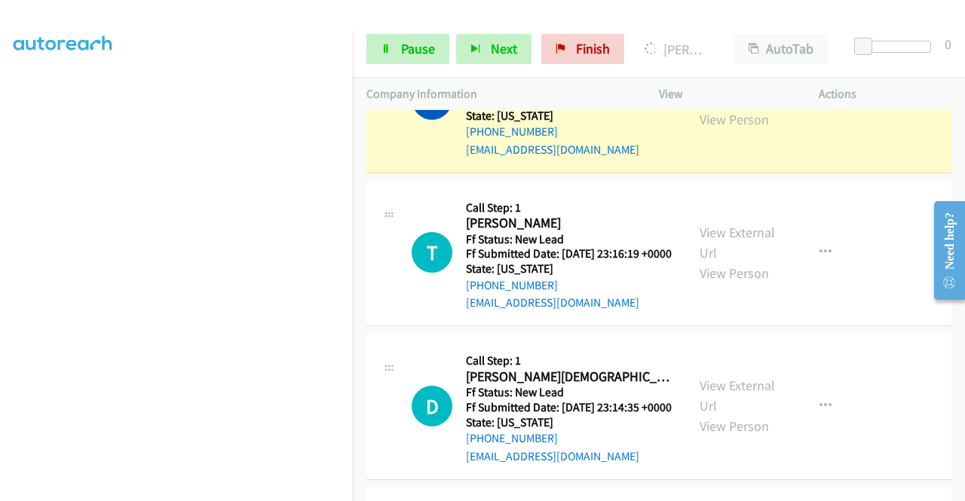
click at [715, 108] on link "View External Url" at bounding box center [736, 89] width 75 height 38
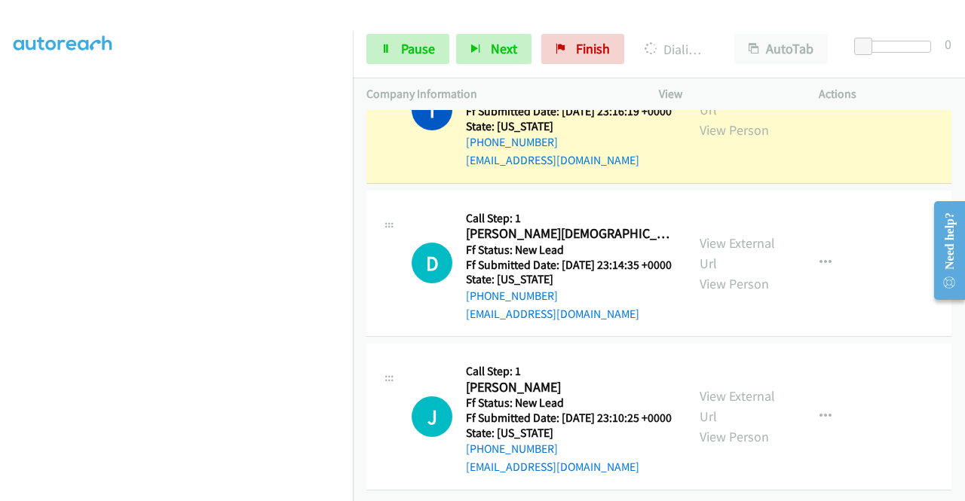
scroll to position [5015, 0]
click at [734, 118] on link "View External Url" at bounding box center [736, 100] width 75 height 38
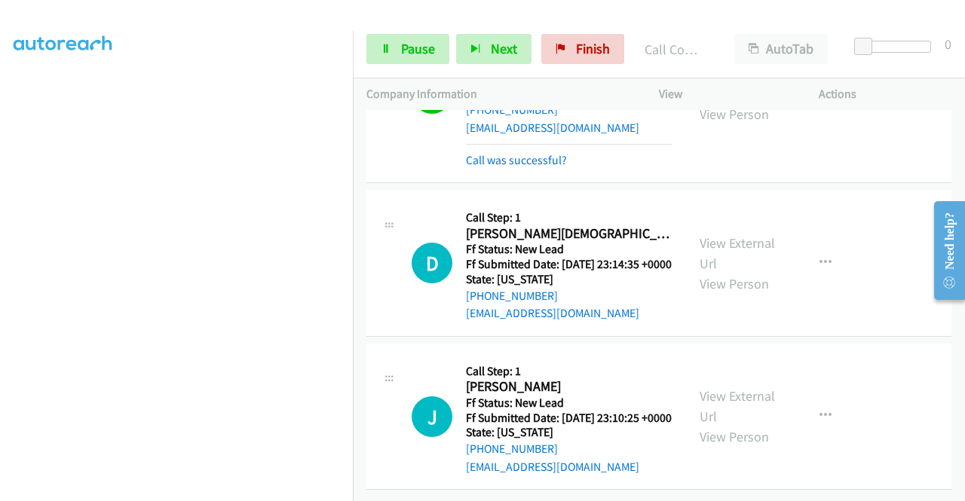
scroll to position [5186, 0]
click at [557, 167] on link "Call was successful?" at bounding box center [516, 160] width 101 height 14
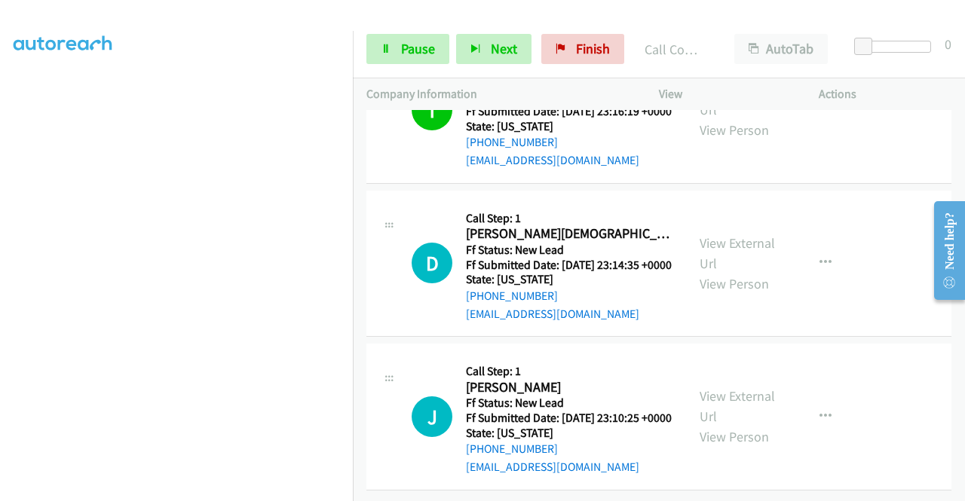
scroll to position [5170, 0]
click at [830, 119] on button "button" at bounding box center [825, 110] width 41 height 30
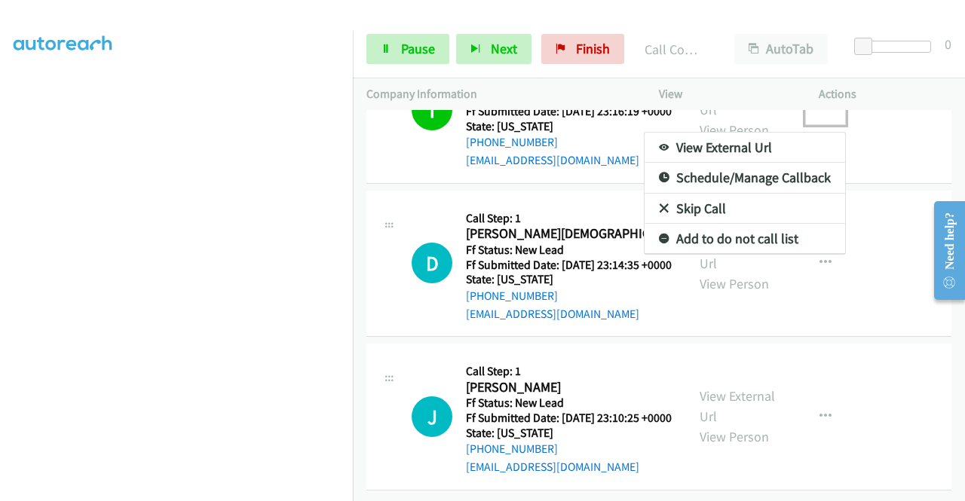
click at [714, 241] on link "Add to do not call list" at bounding box center [744, 239] width 200 height 30
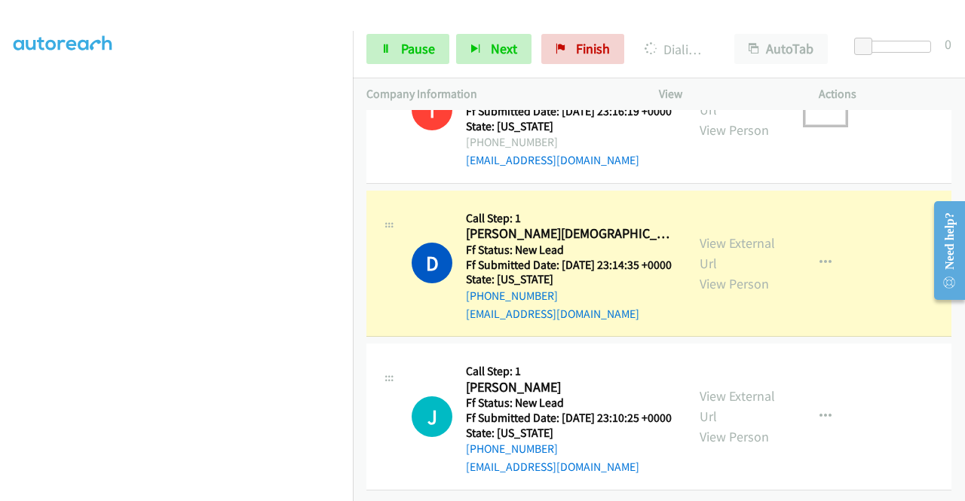
scroll to position [5231, 0]
click at [719, 234] on link "View External Url" at bounding box center [736, 253] width 75 height 38
click at [0, 317] on aside "Dialing Mode: Power | Switch to Preview My Lists" at bounding box center [176, 115] width 353 height 834
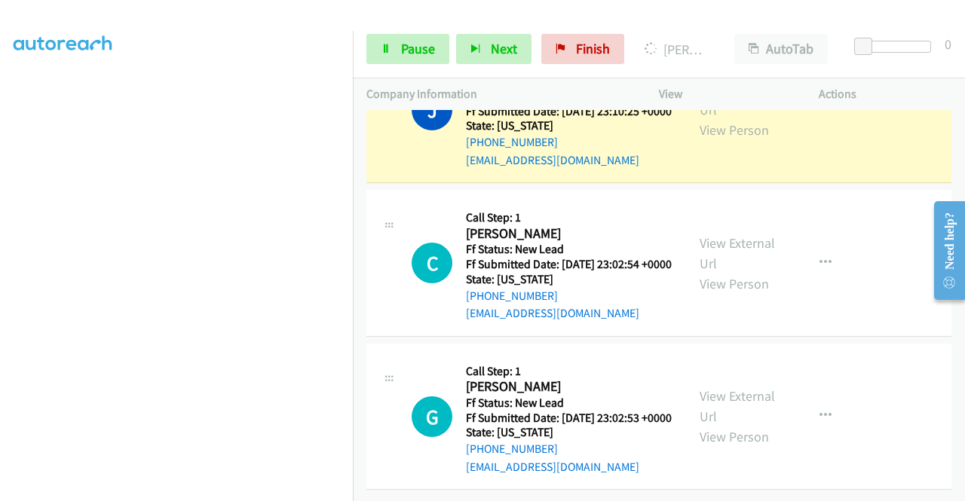
scroll to position [5492, 0]
click at [735, 118] on link "View External Url" at bounding box center [736, 100] width 75 height 38
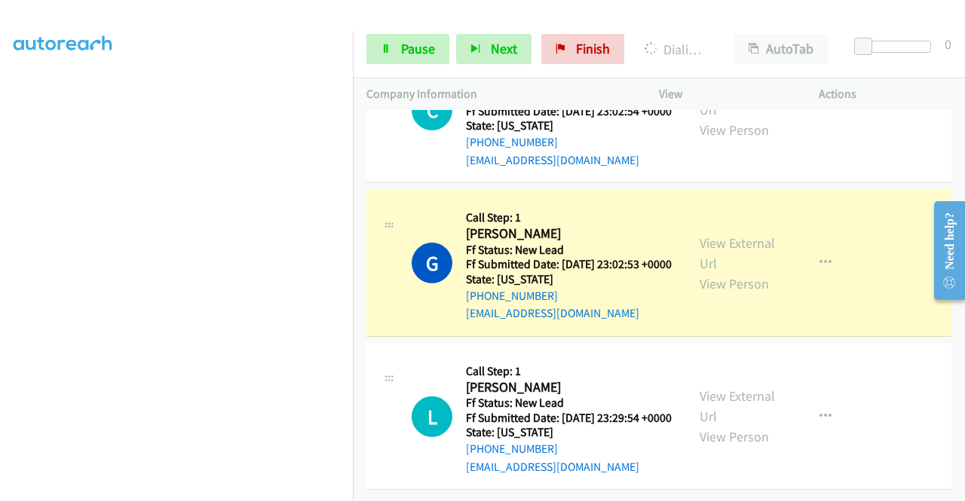
scroll to position [5798, 0]
click at [755, 234] on link "View External Url" at bounding box center [736, 253] width 75 height 38
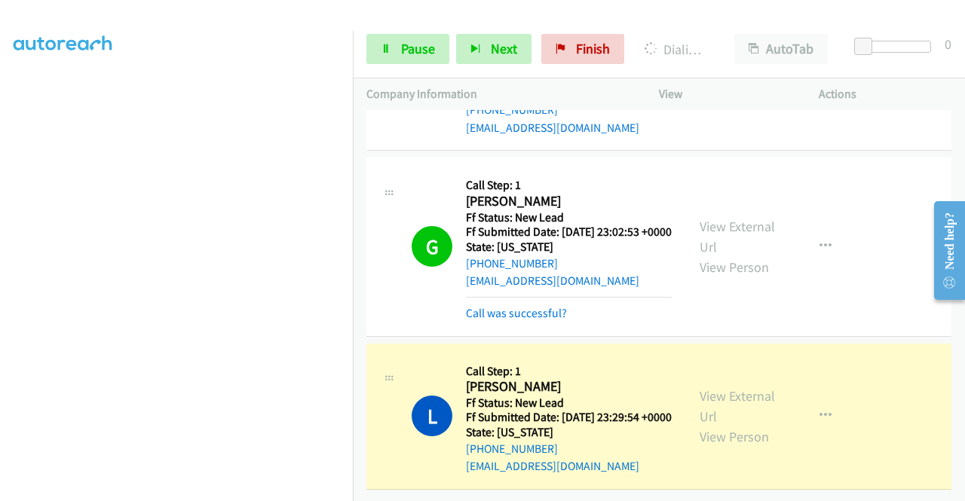
scroll to position [5830, 0]
click at [744, 386] on div "View External Url View Person" at bounding box center [738, 416] width 78 height 61
click at [737, 387] on link "View External Url" at bounding box center [736, 406] width 75 height 38
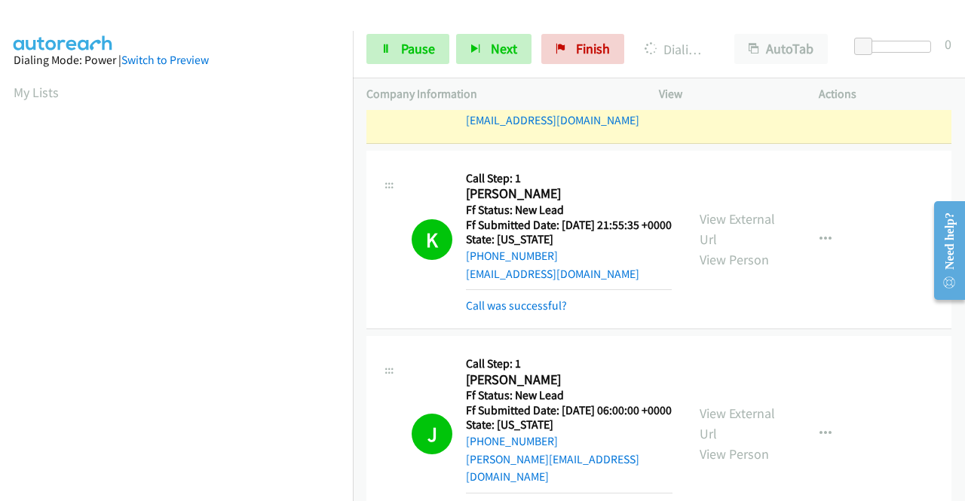
scroll to position [3604, 0]
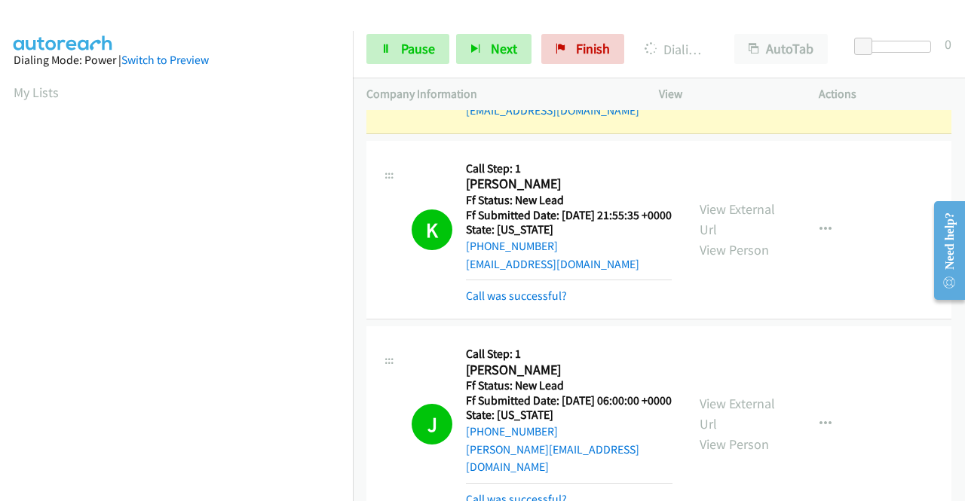
click at [729, 69] on link "View External Url" at bounding box center [736, 51] width 75 height 38
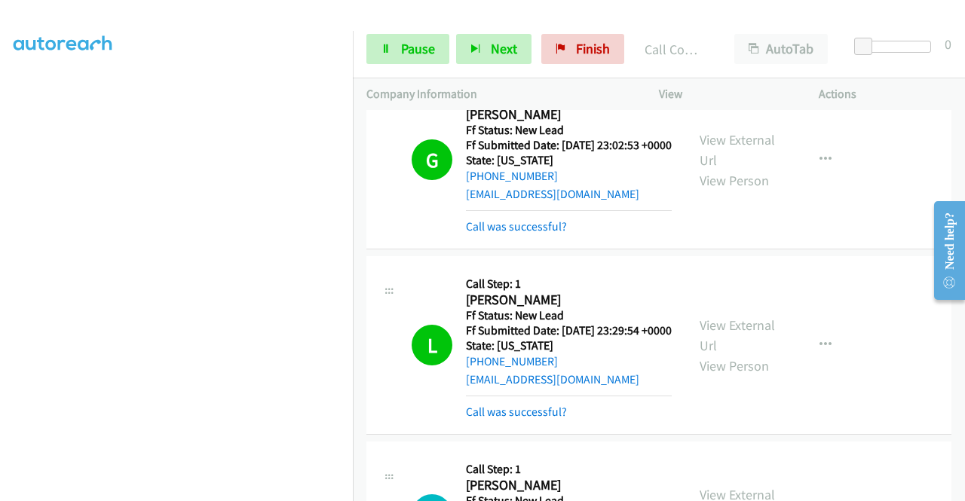
scroll to position [5524, 0]
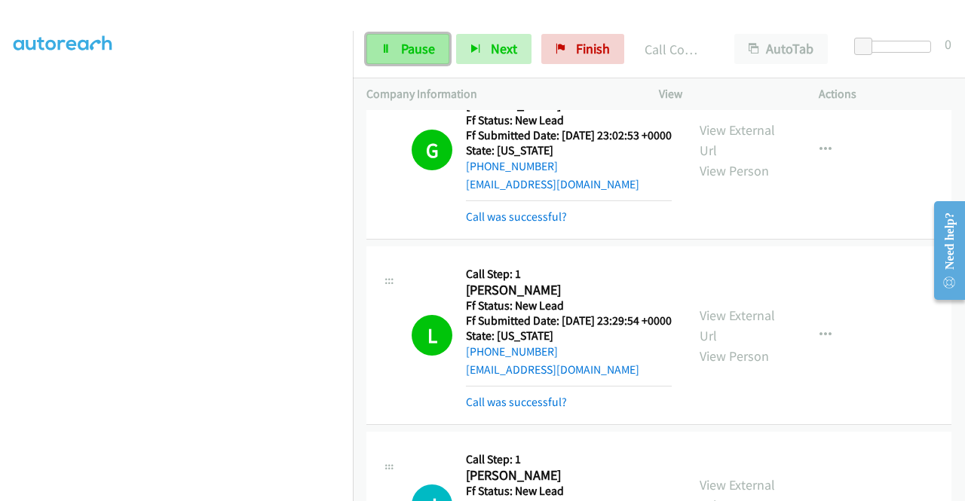
click at [424, 46] on span "Pause" at bounding box center [418, 48] width 34 height 17
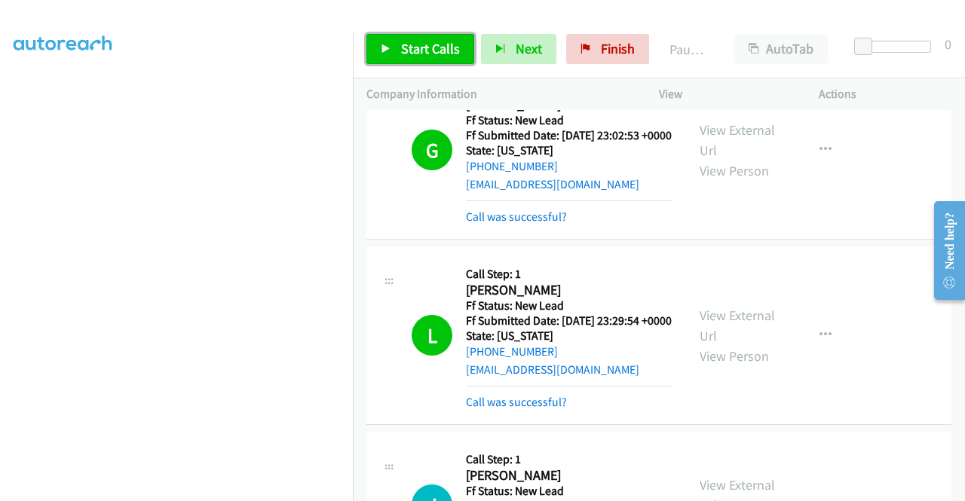
click at [421, 55] on span "Start Calls" at bounding box center [430, 48] width 59 height 17
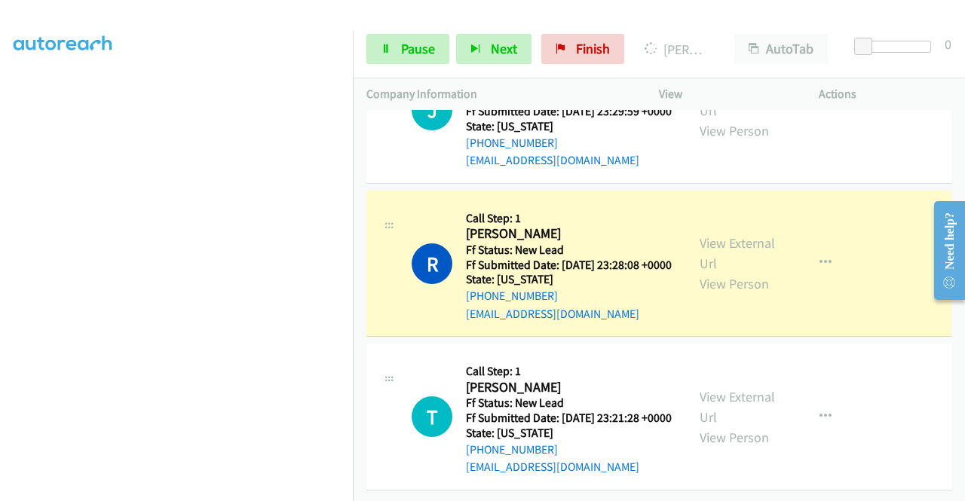
scroll to position [6398, 0]
click at [733, 234] on link "View External Url" at bounding box center [736, 253] width 75 height 38
click at [0, 218] on aside "Dialing Mode: Power | Switch to Preview My Lists" at bounding box center [176, 115] width 353 height 834
click at [433, 54] on span "Pause" at bounding box center [418, 48] width 34 height 17
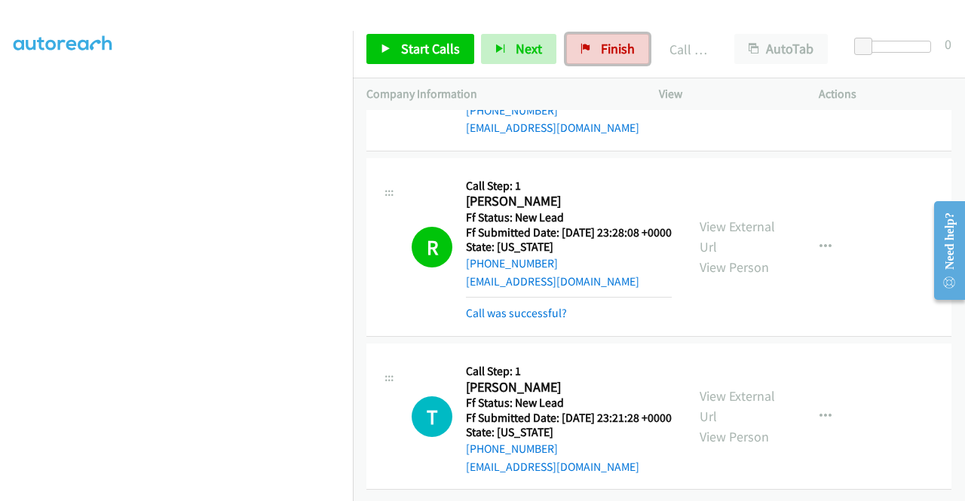
click at [598, 60] on link "Finish" at bounding box center [607, 49] width 83 height 30
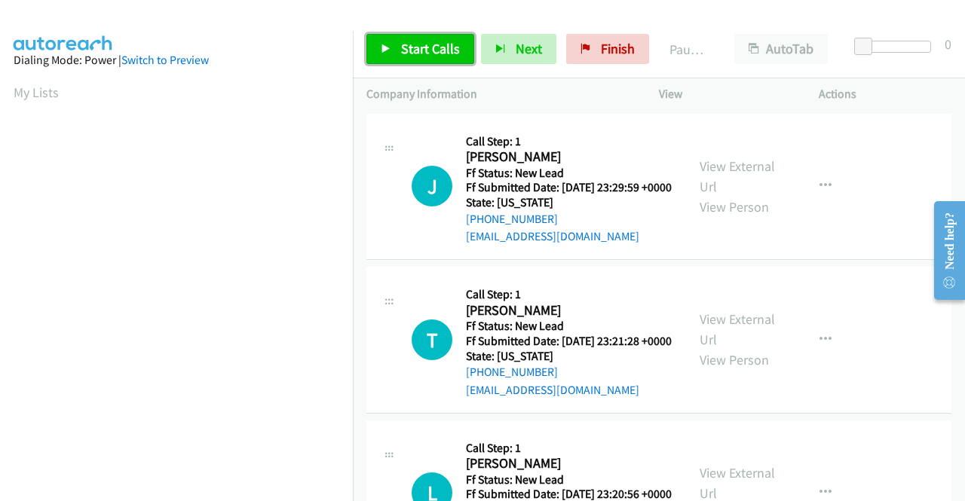
click at [430, 58] on link "Start Calls" at bounding box center [420, 49] width 108 height 30
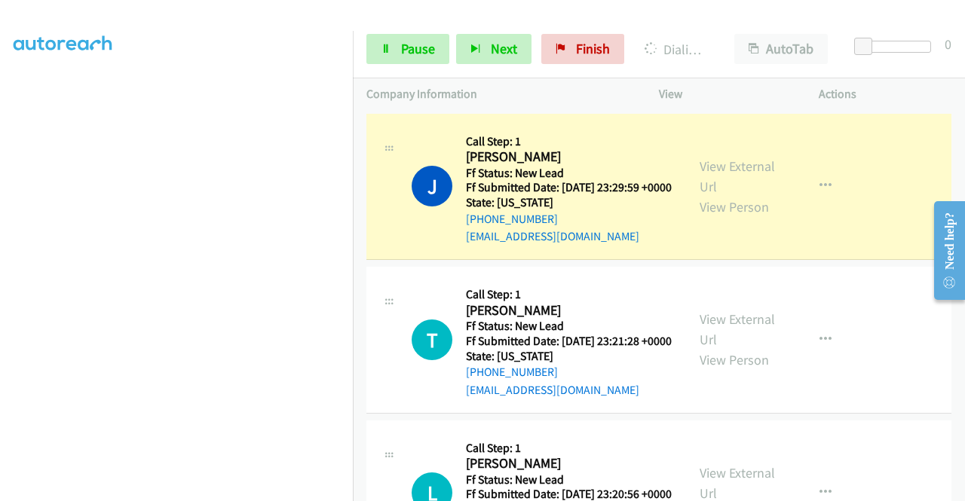
scroll to position [344, 0]
click at [711, 179] on link "View External Url" at bounding box center [736, 177] width 75 height 38
drag, startPoint x: 0, startPoint y: 230, endPoint x: 42, endPoint y: 262, distance: 53.2
click at [0, 230] on aside "Dialing Mode: Power | Switch to Preview My Lists" at bounding box center [176, 115] width 353 height 834
click at [353, 206] on nav "Dialing Mode: Power | Switch to Preview My Lists" at bounding box center [176, 281] width 353 height 501
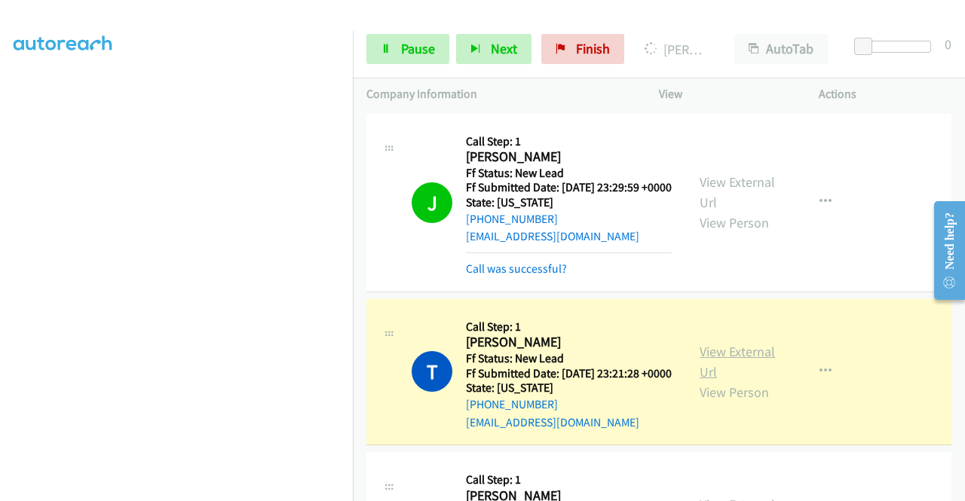
click at [715, 372] on link "View External Url" at bounding box center [736, 362] width 75 height 38
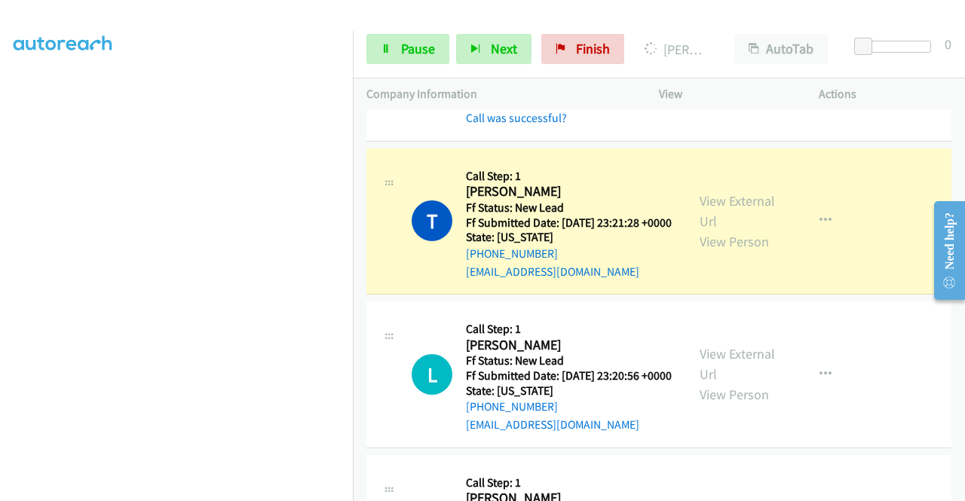
scroll to position [241, 0]
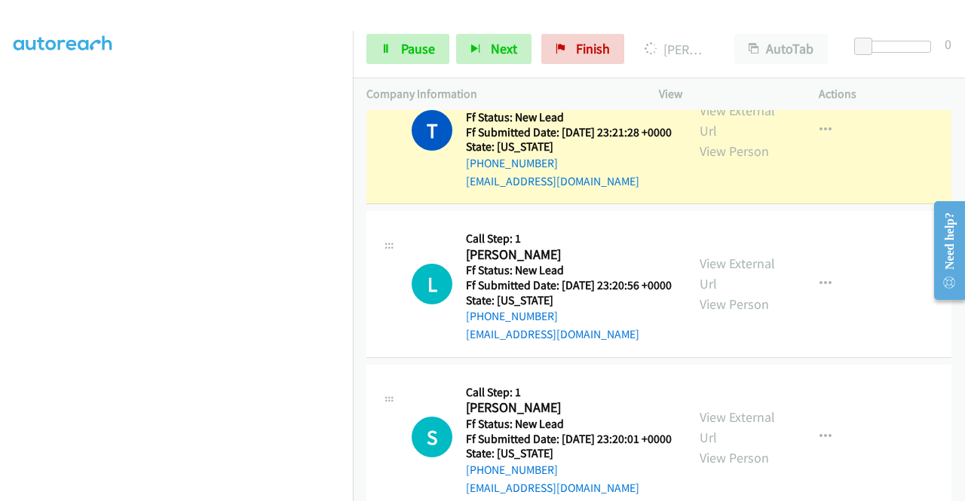
click at [0, 304] on aside "Dialing Mode: Power | Switch to Preview My Lists" at bounding box center [176, 115] width 353 height 834
click at [188, 491] on section at bounding box center [177, 143] width 326 height 721
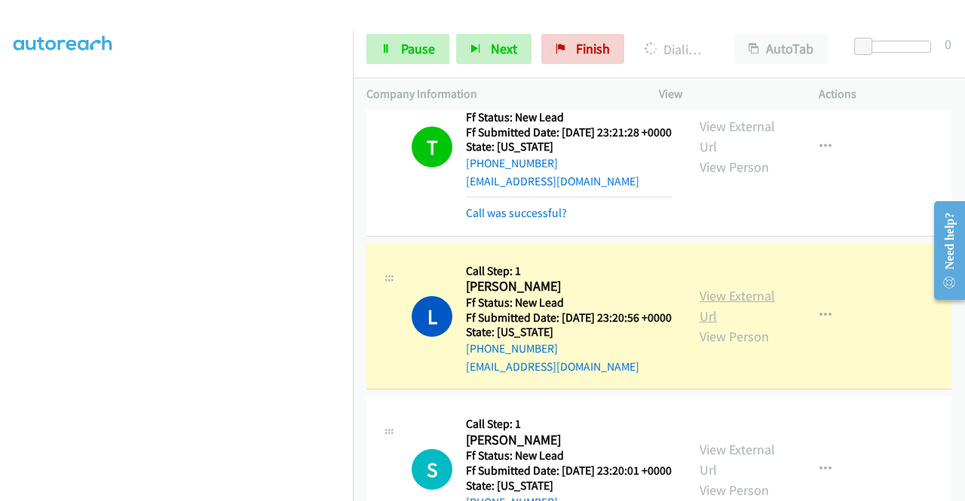
click at [741, 325] on link "View External Url" at bounding box center [736, 306] width 75 height 38
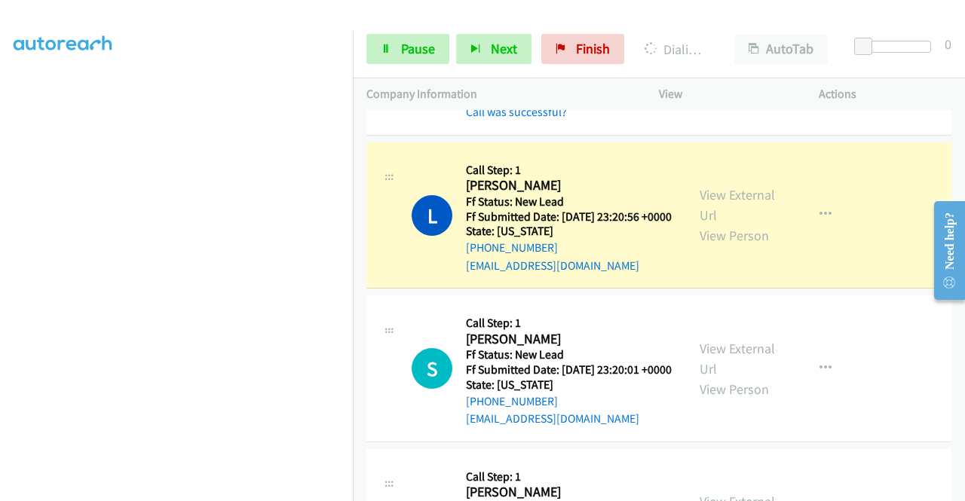
scroll to position [372, 0]
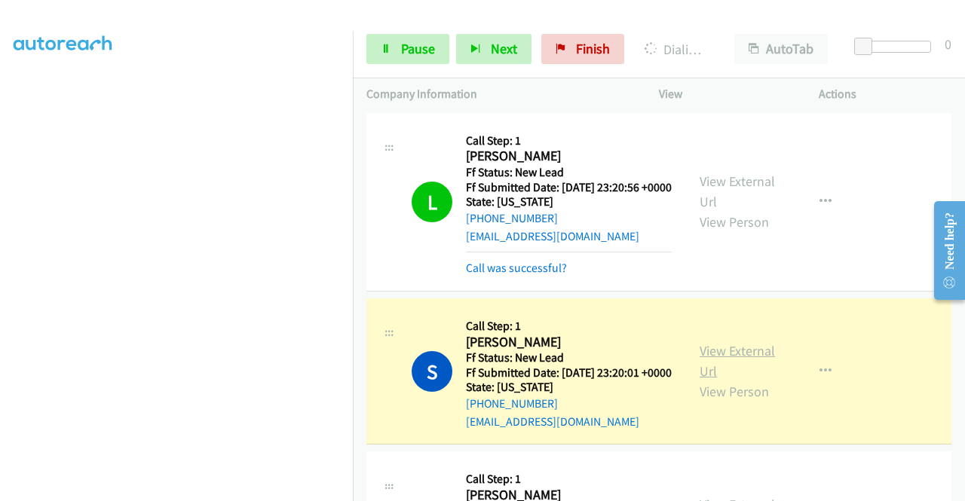
click at [702, 380] on link "View External Url" at bounding box center [736, 361] width 75 height 38
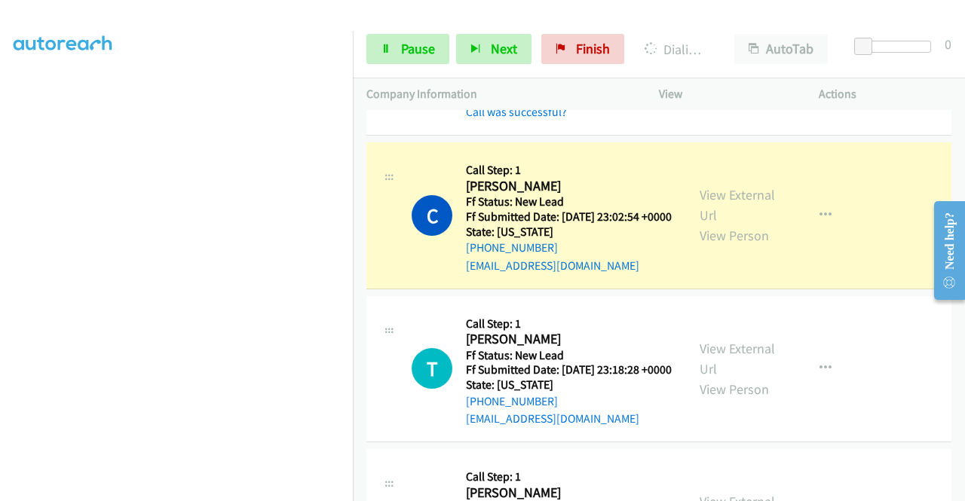
scroll to position [743, 0]
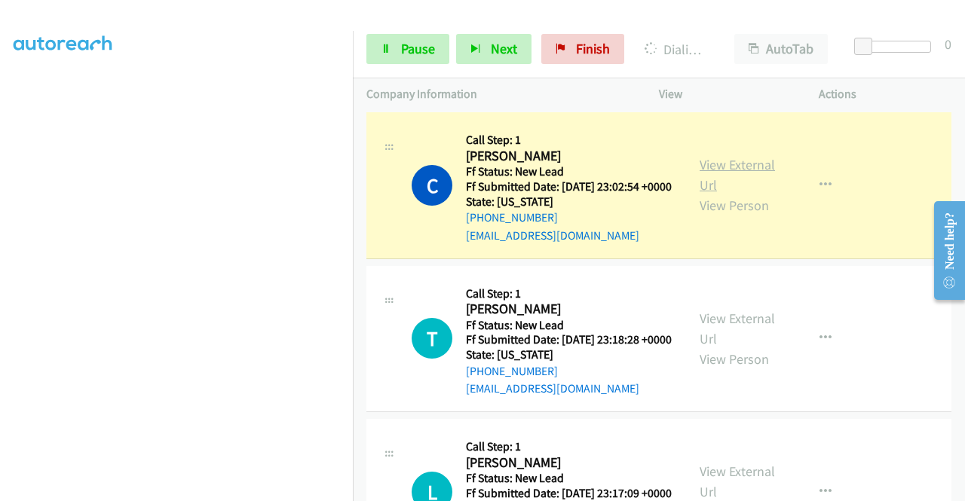
click at [746, 194] on link "View External Url" at bounding box center [736, 175] width 75 height 38
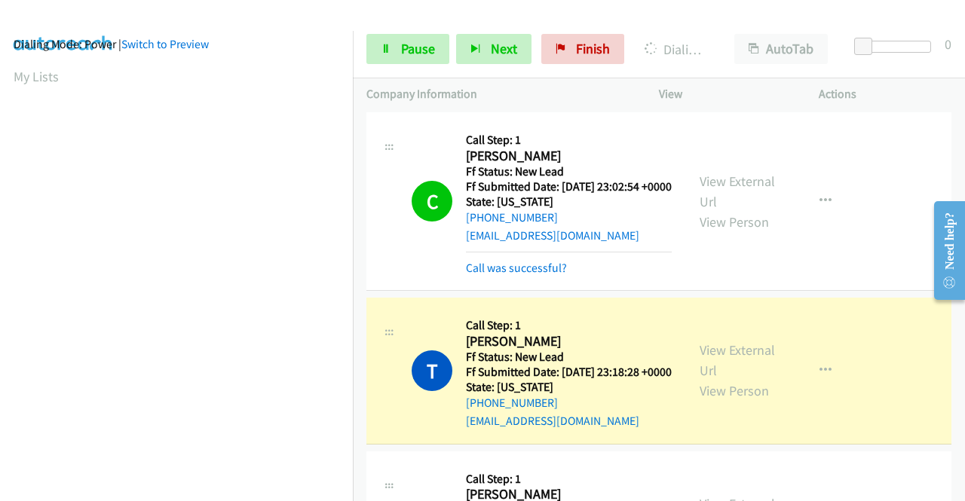
click at [959, 491] on div "+1 415-964-1034 Call failed - Please reload the list and try again The Callbar …" at bounding box center [659, 305] width 612 height 391
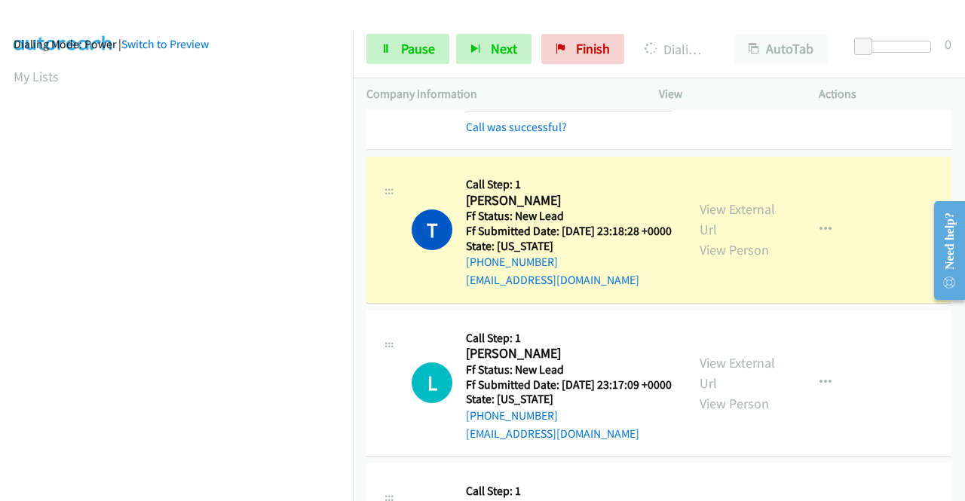
scroll to position [955, 0]
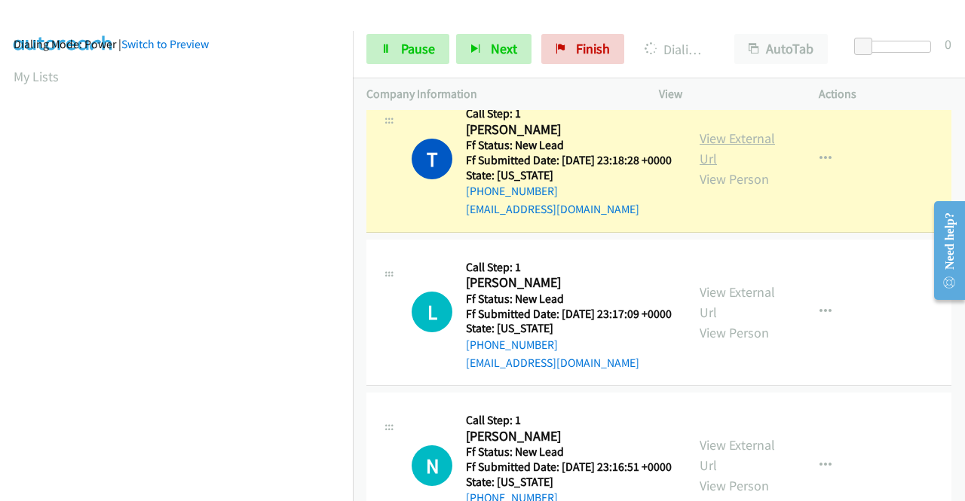
click at [723, 167] on link "View External Url" at bounding box center [736, 149] width 75 height 38
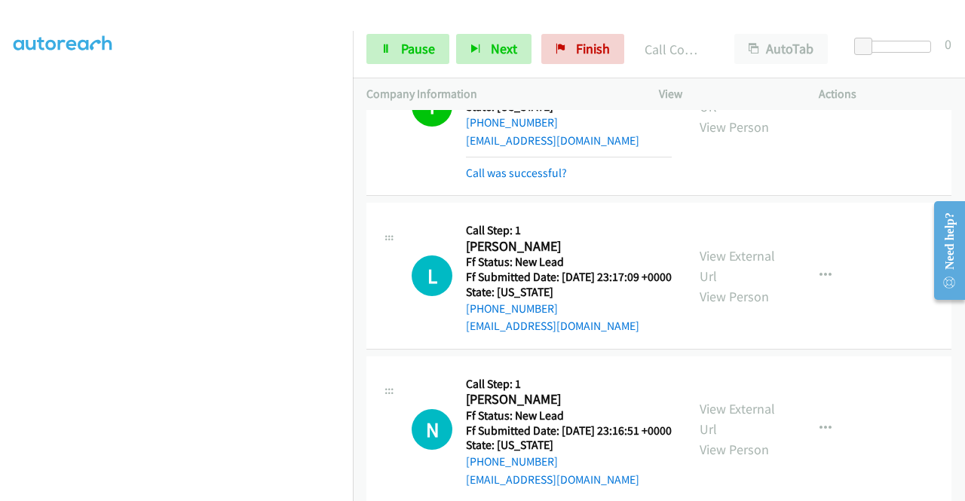
scroll to position [1162, 0]
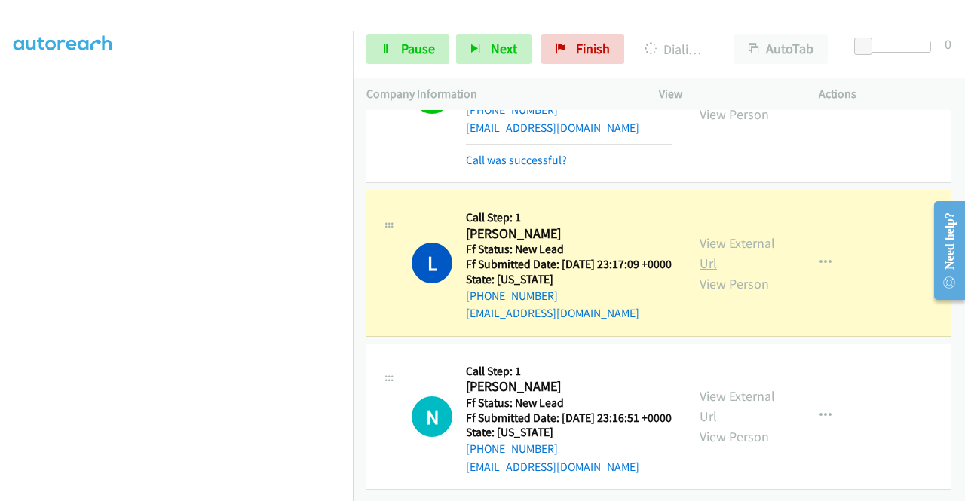
click at [708, 234] on link "View External Url" at bounding box center [736, 253] width 75 height 38
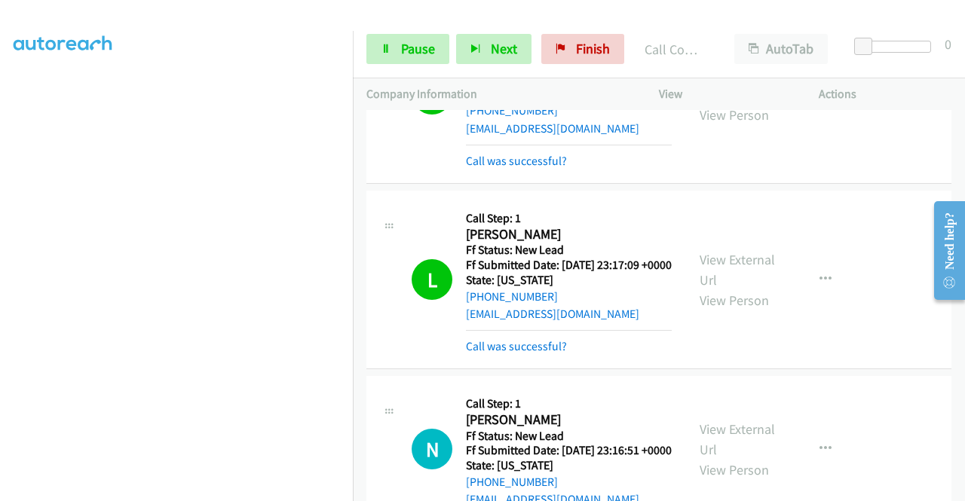
scroll to position [1194, 0]
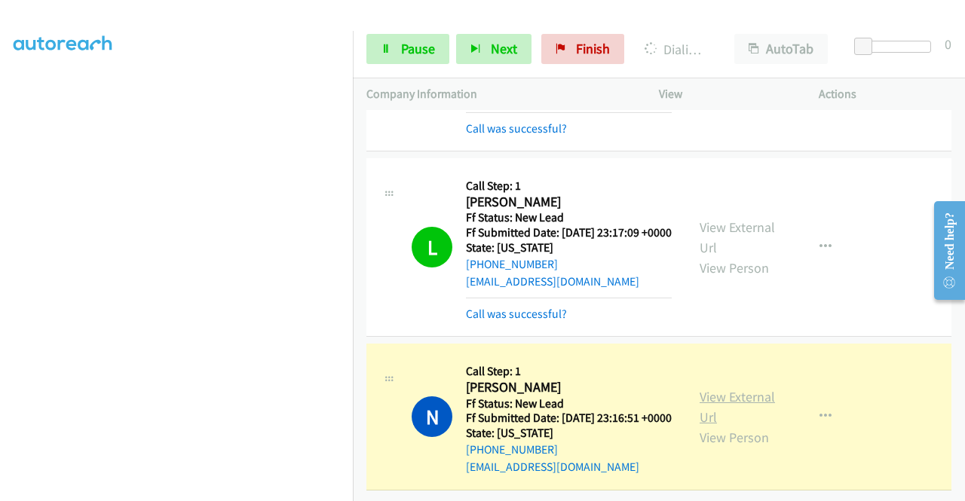
click at [723, 388] on link "View External Url" at bounding box center [736, 407] width 75 height 38
click at [401, 50] on span "Pause" at bounding box center [418, 48] width 34 height 17
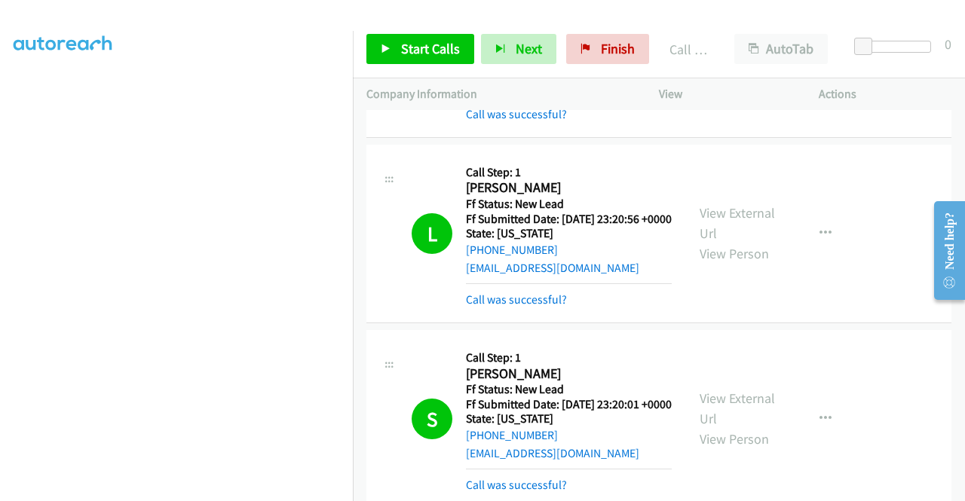
scroll to position [0, 0]
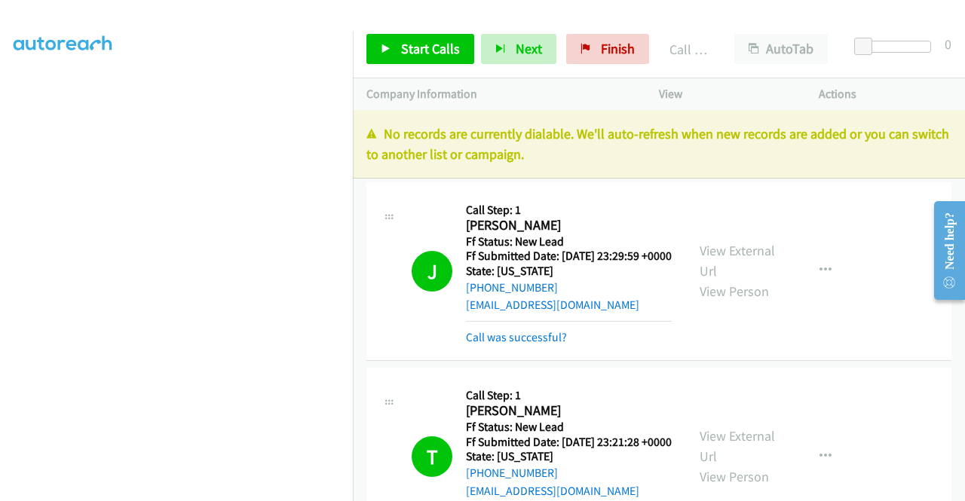
click at [874, 292] on div "J Callback Scheduled Call Step: 1 Jordyn Bryant America/Chicago Ff Status: New …" at bounding box center [658, 271] width 585 height 179
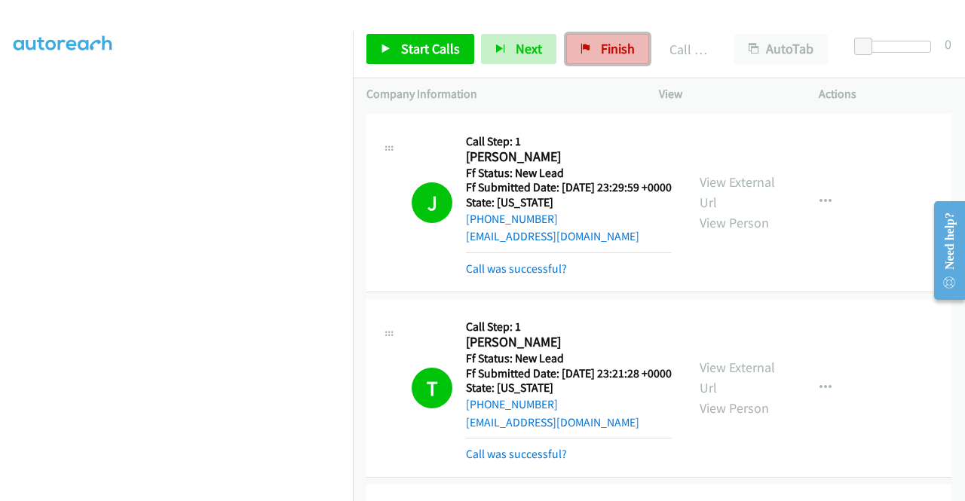
click at [618, 40] on span "Finish" at bounding box center [618, 48] width 34 height 17
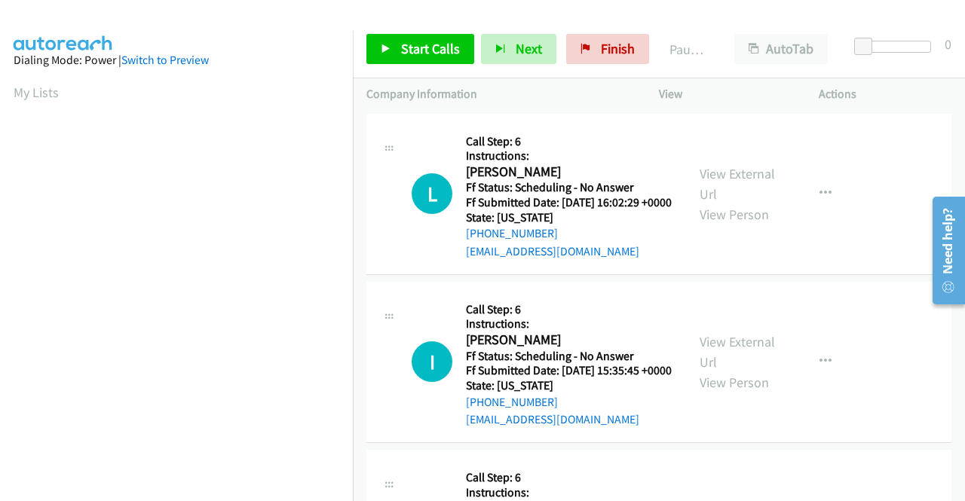
click at [430, 64] on div "Start Calls Pause Next Finish Paused AutoTab AutoTab 0" at bounding box center [659, 49] width 612 height 58
click at [419, 55] on span "Start Calls" at bounding box center [430, 48] width 59 height 17
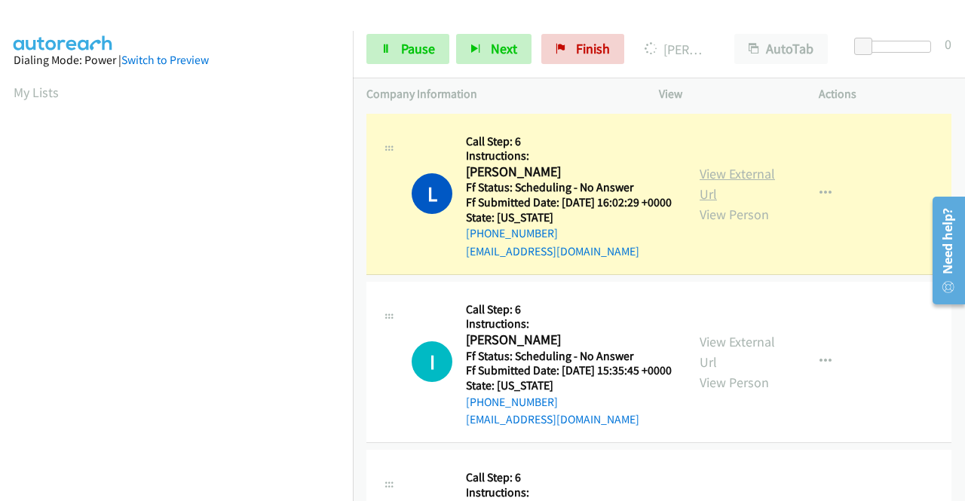
click at [704, 180] on link "View External Url" at bounding box center [736, 184] width 75 height 38
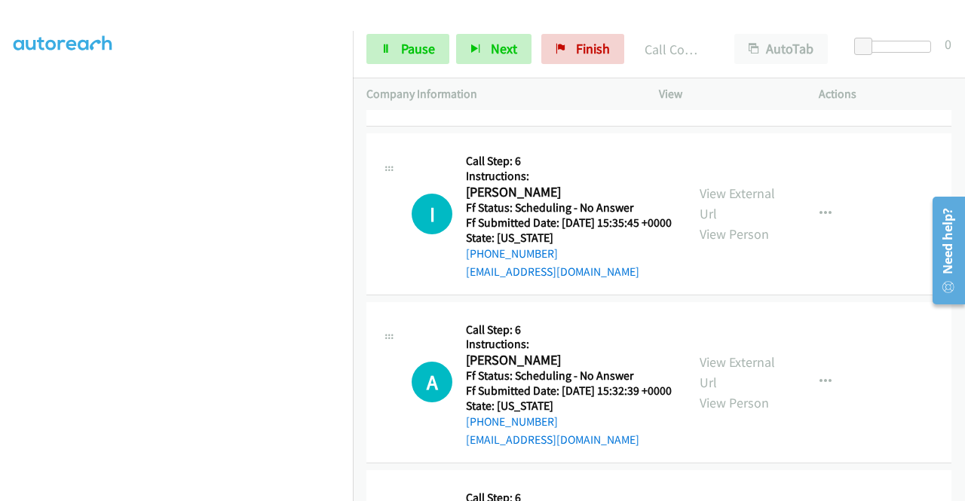
scroll to position [210, 0]
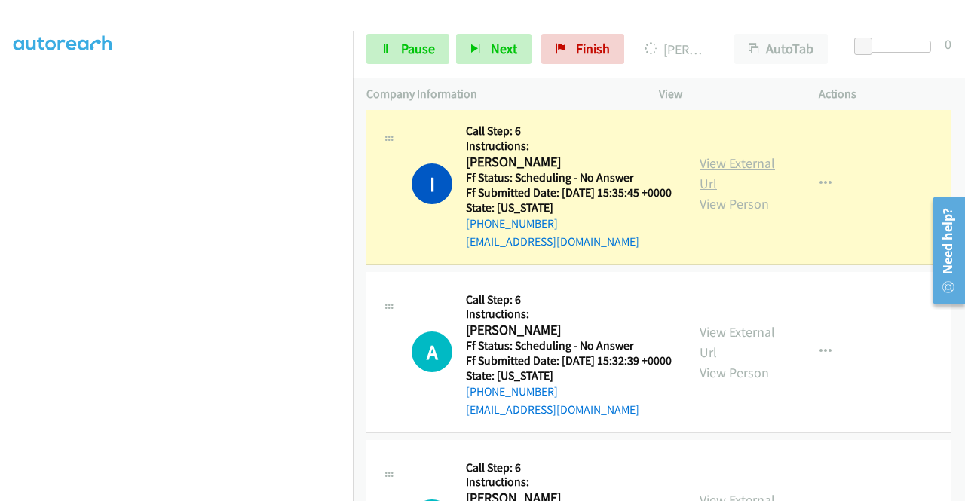
click at [739, 191] on link "View External Url" at bounding box center [736, 173] width 75 height 38
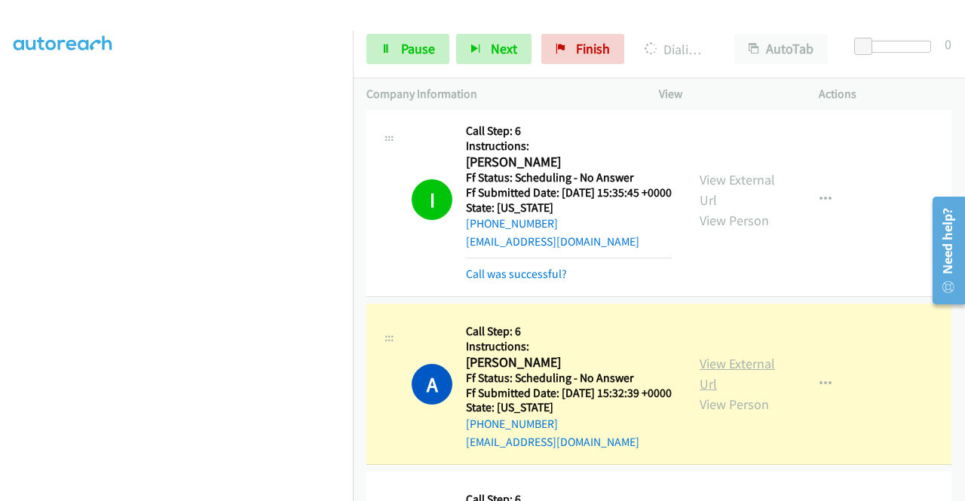
click at [707, 393] on link "View External Url" at bounding box center [736, 374] width 75 height 38
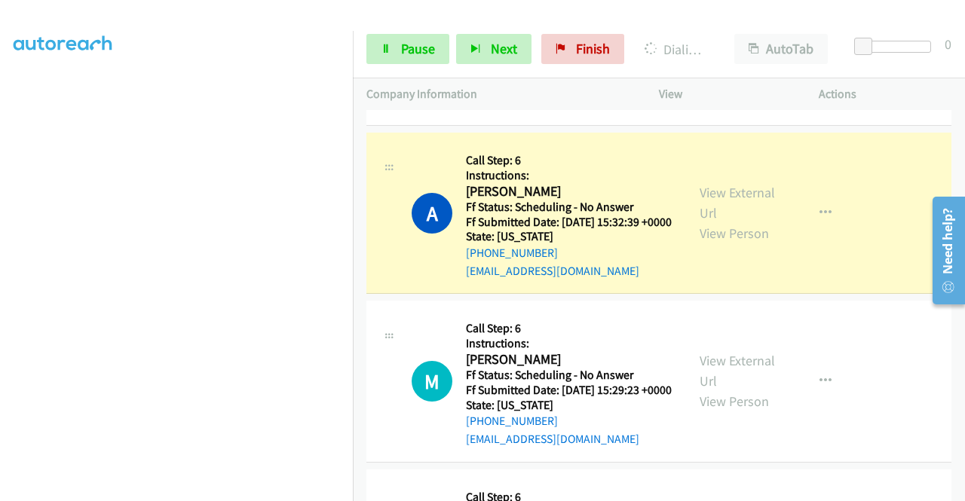
scroll to position [451, 0]
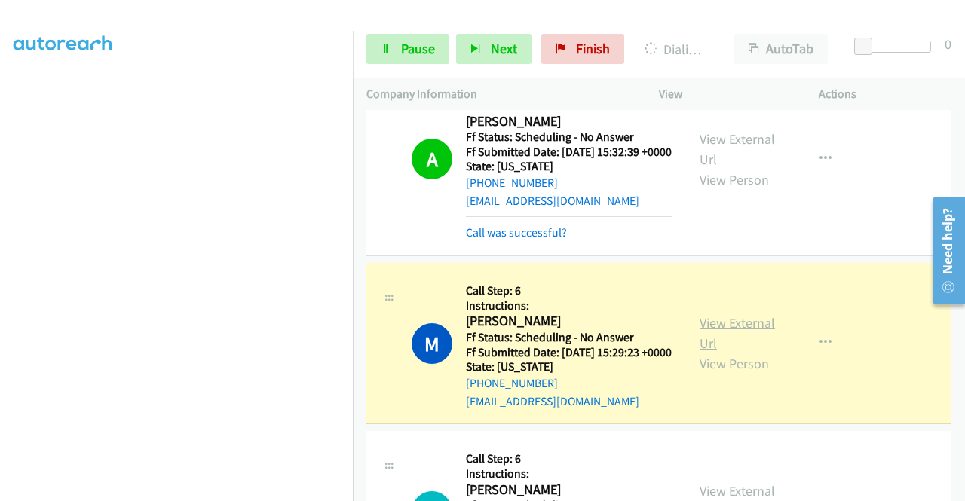
click at [708, 352] on link "View External Url" at bounding box center [736, 333] width 75 height 38
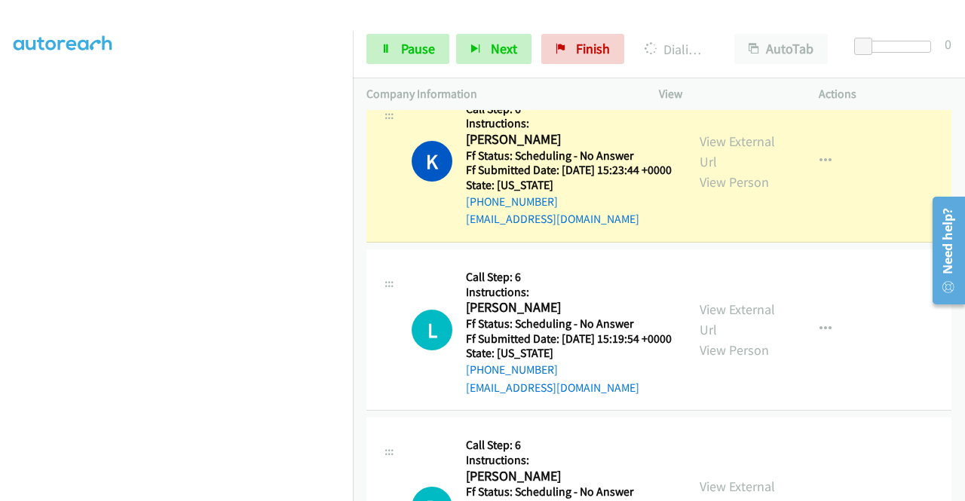
scroll to position [853, 0]
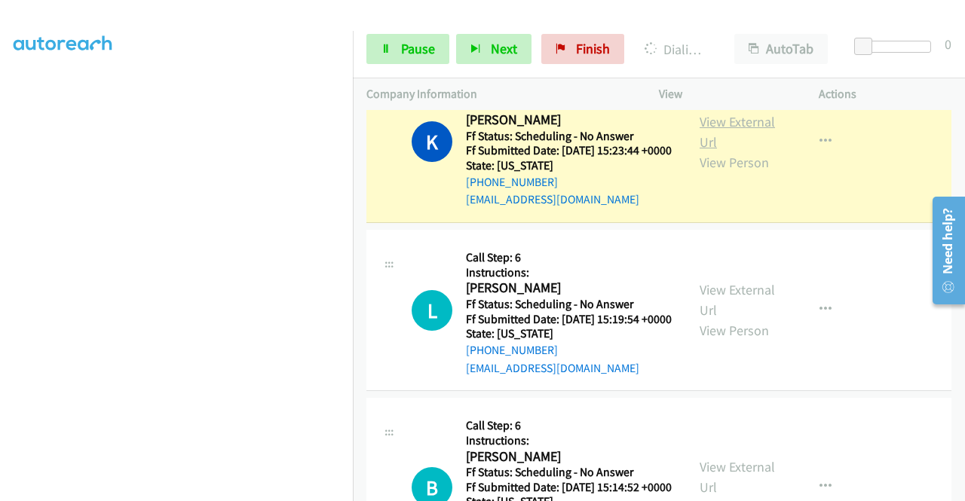
click at [712, 151] on link "View External Url" at bounding box center [736, 132] width 75 height 38
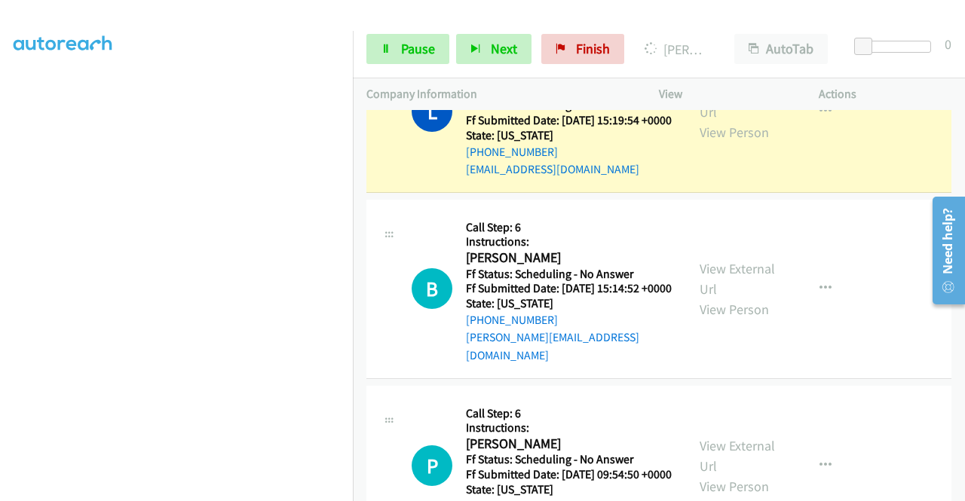
scroll to position [1094, 0]
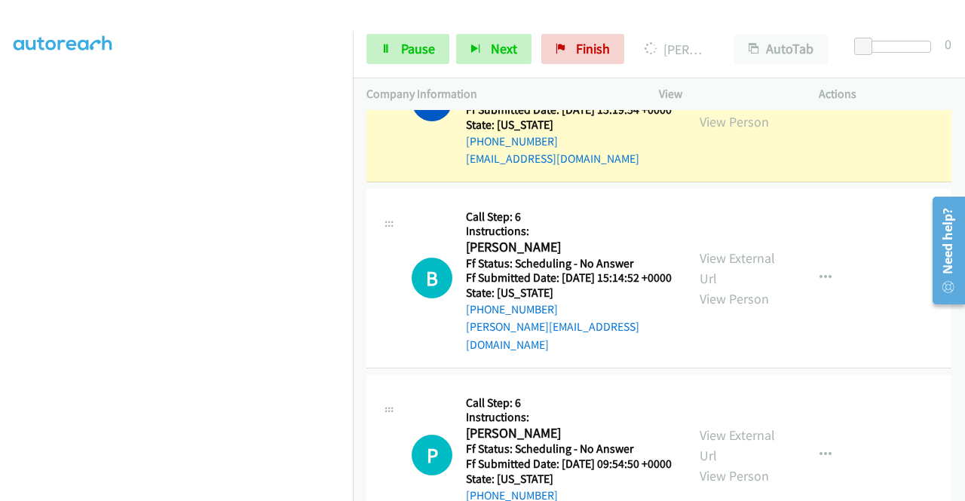
click at [705, 110] on link "View External Url" at bounding box center [736, 91] width 75 height 38
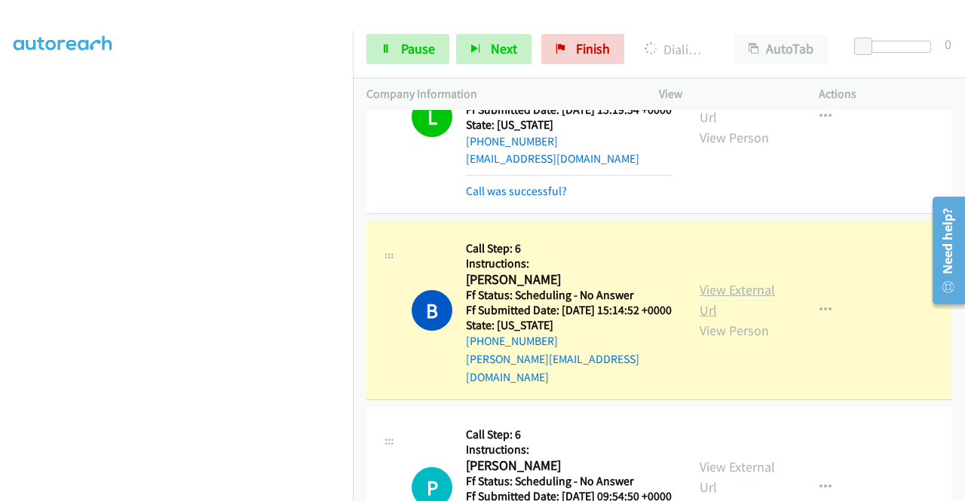
click at [710, 319] on link "View External Url" at bounding box center [736, 300] width 75 height 38
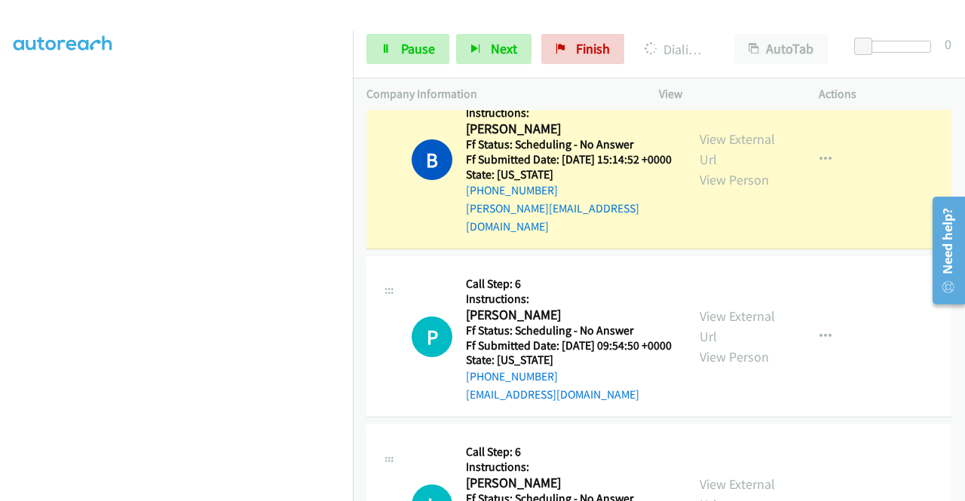
scroll to position [1316, 0]
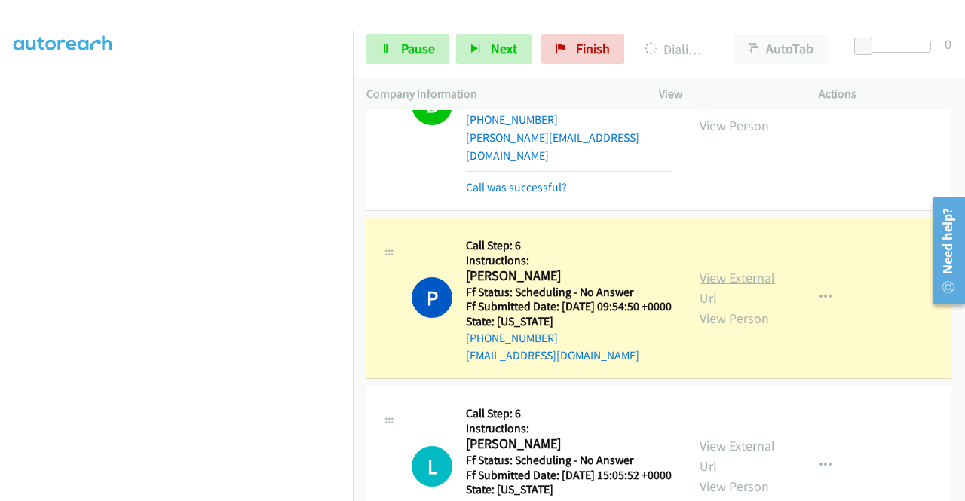
click at [713, 307] on link "View External Url" at bounding box center [736, 288] width 75 height 38
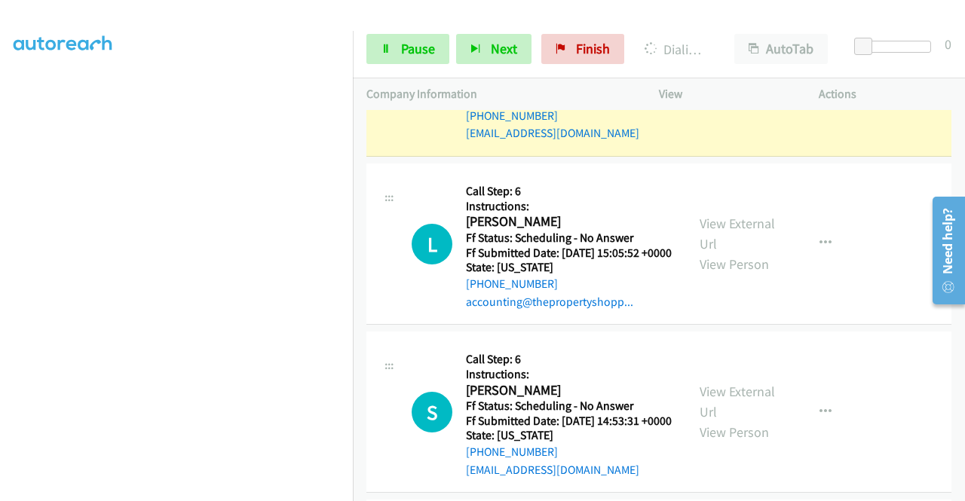
scroll to position [1546, 0]
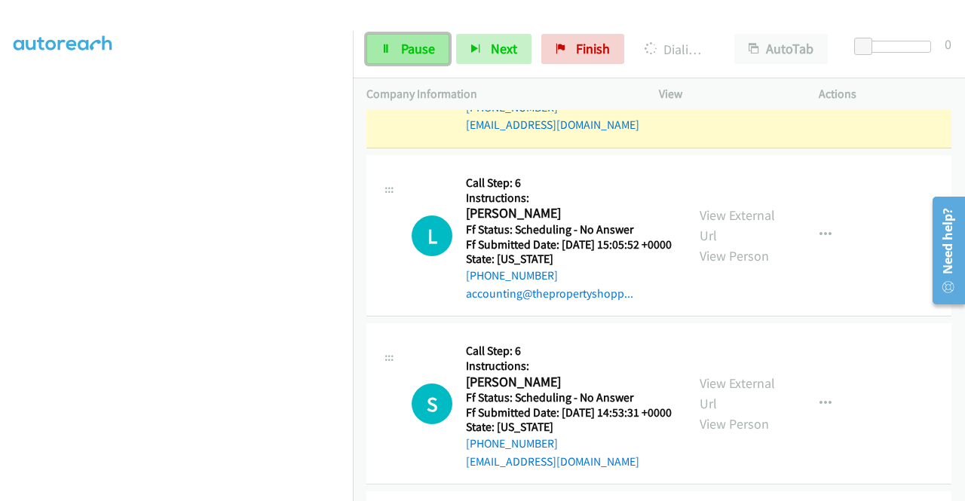
click at [401, 40] on span "Pause" at bounding box center [418, 48] width 34 height 17
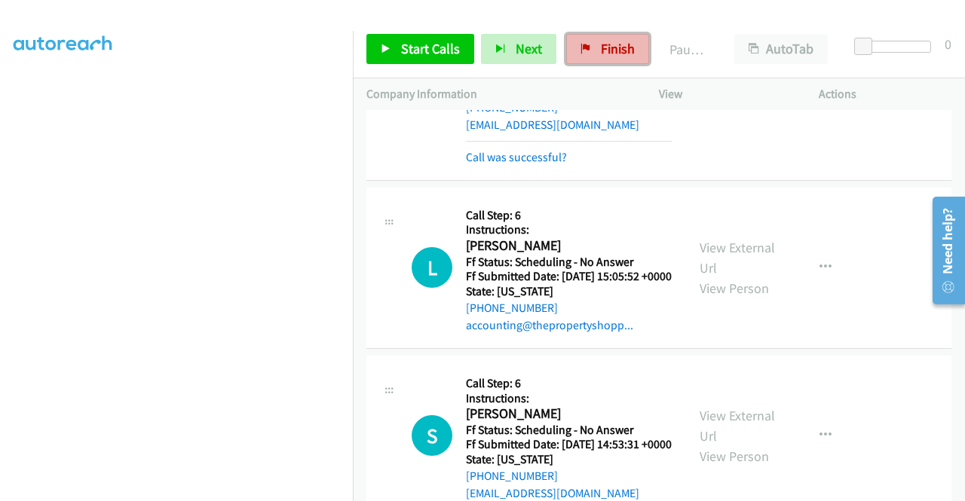
click at [597, 61] on link "Finish" at bounding box center [607, 49] width 83 height 30
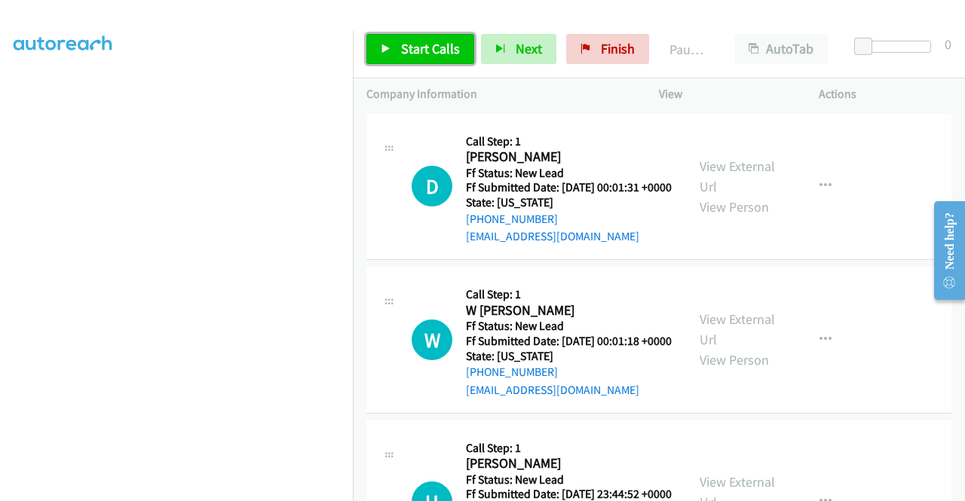
click at [449, 47] on span "Start Calls" at bounding box center [430, 48] width 59 height 17
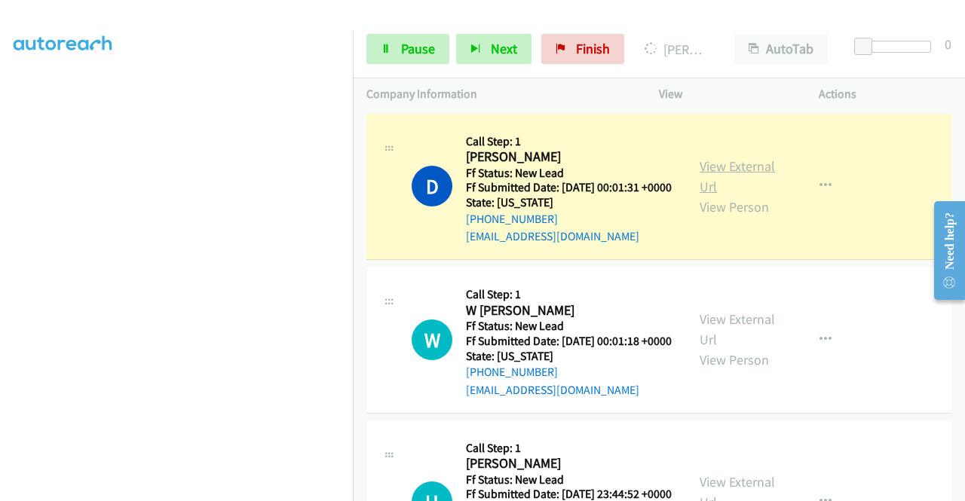
click at [742, 170] on link "View External Url" at bounding box center [736, 177] width 75 height 38
click at [399, 47] on link "Pause" at bounding box center [407, 49] width 83 height 30
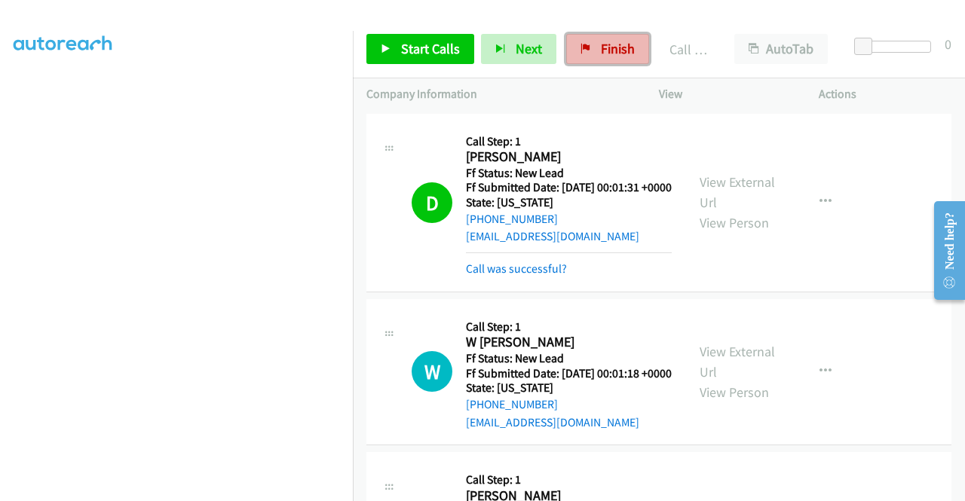
click at [621, 54] on span "Finish" at bounding box center [618, 48] width 34 height 17
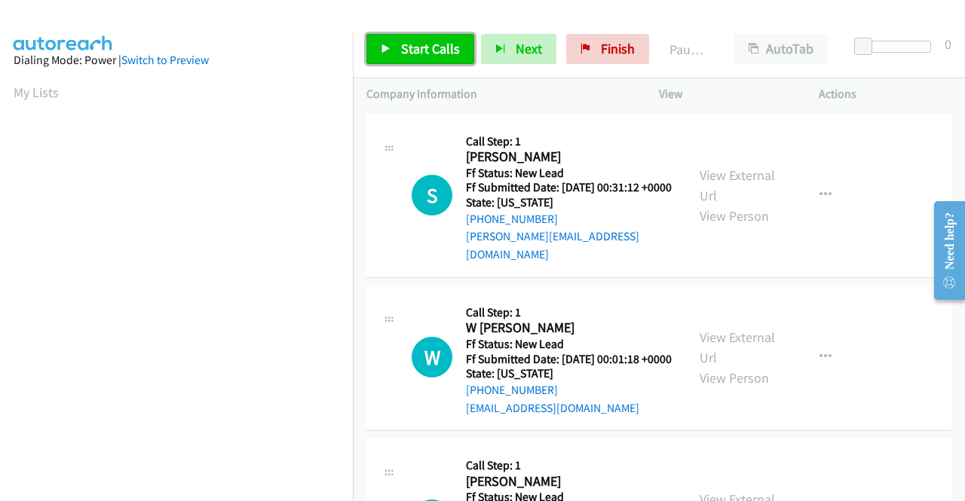
click at [386, 44] on icon at bounding box center [386, 49] width 11 height 11
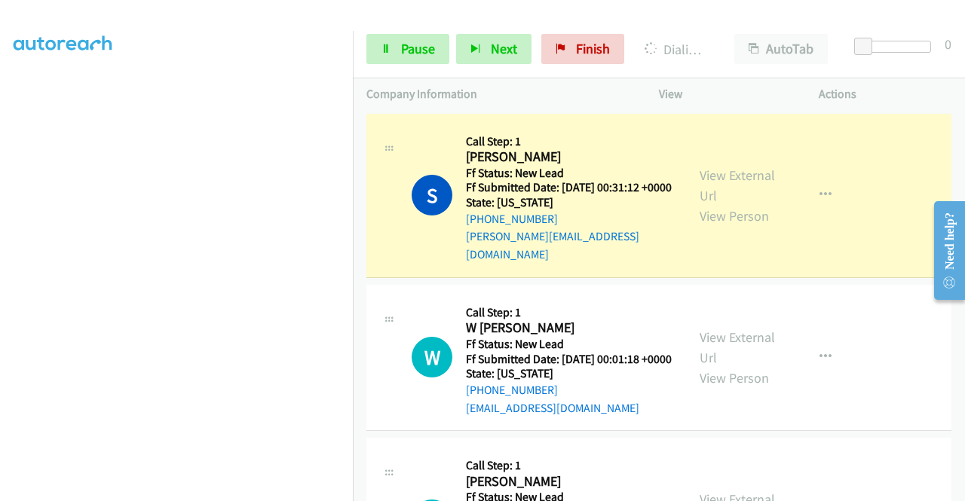
scroll to position [313, 0]
click at [0, 219] on aside "Dialing Mode: Power | Switch to Preview My Lists" at bounding box center [176, 134] width 353 height 834
click at [729, 161] on div "View External Url View Person View External Url Email Schedule/Manage Callback …" at bounding box center [772, 195] width 173 height 136
click at [720, 167] on link "View External Url" at bounding box center [736, 186] width 75 height 38
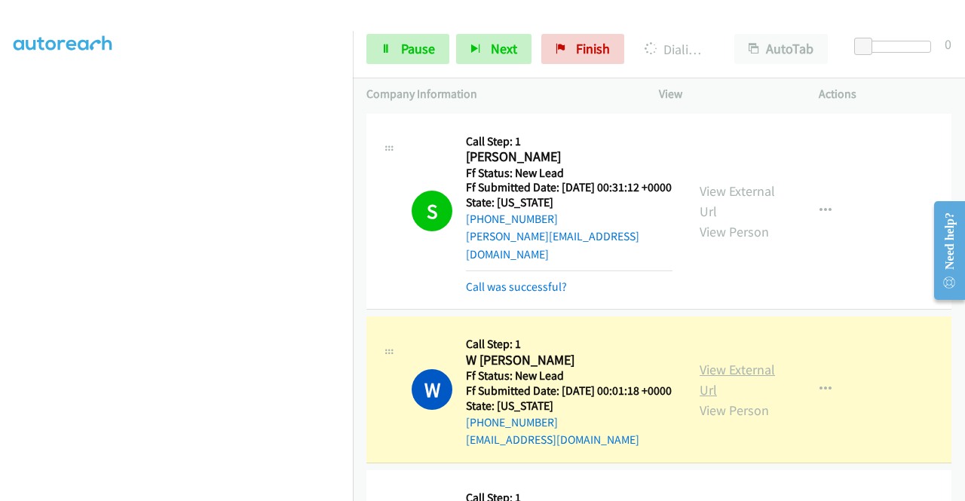
click at [731, 379] on link "View External Url" at bounding box center [736, 380] width 75 height 38
click at [0, 253] on aside "Dialing Mode: Power | Switch to Preview My Lists" at bounding box center [176, 115] width 353 height 834
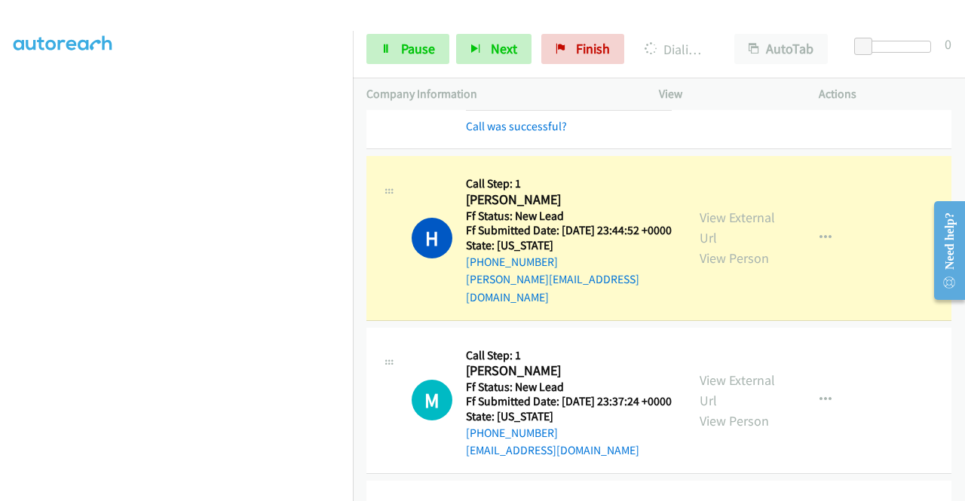
scroll to position [347, 0]
click at [689, 222] on div "View External Url View Person View External Url Email Schedule/Manage Callback …" at bounding box center [772, 237] width 173 height 136
click at [710, 225] on link "View External Url" at bounding box center [736, 227] width 75 height 38
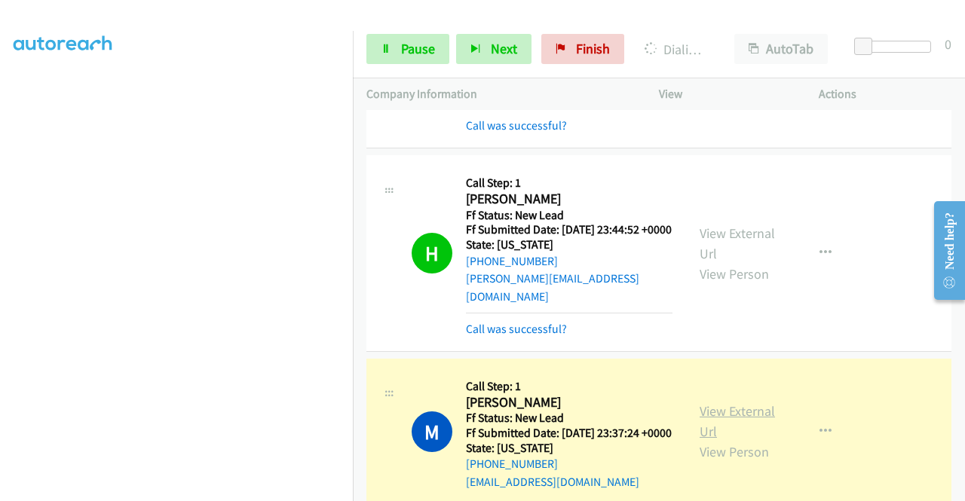
click at [745, 421] on link "View External Url" at bounding box center [736, 421] width 75 height 38
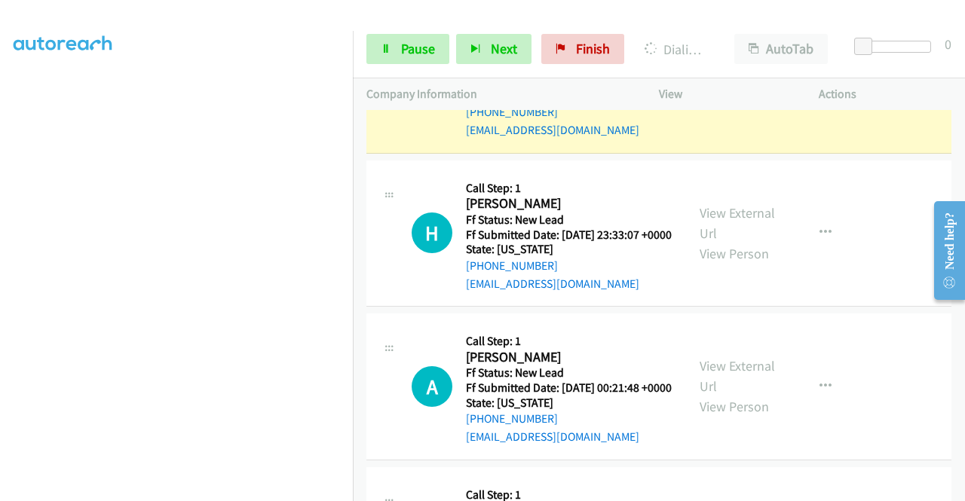
scroll to position [729, 0]
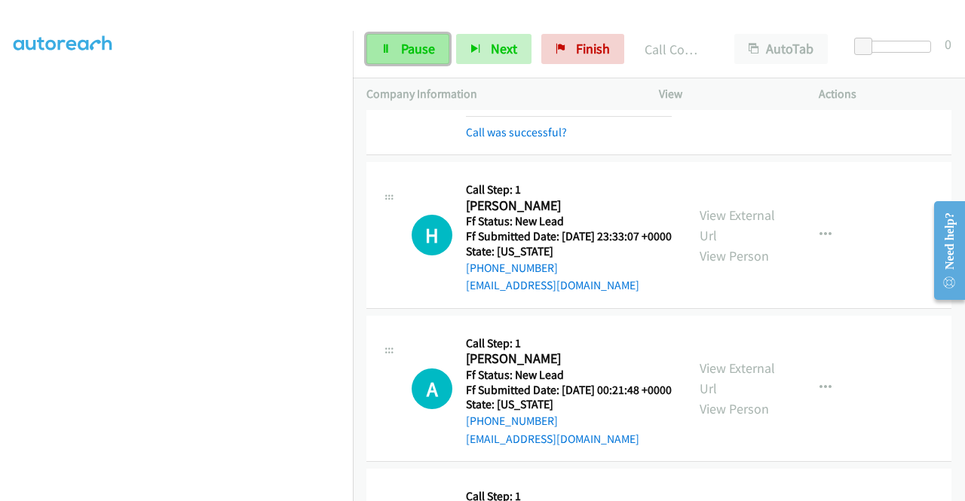
click at [424, 39] on link "Pause" at bounding box center [407, 49] width 83 height 30
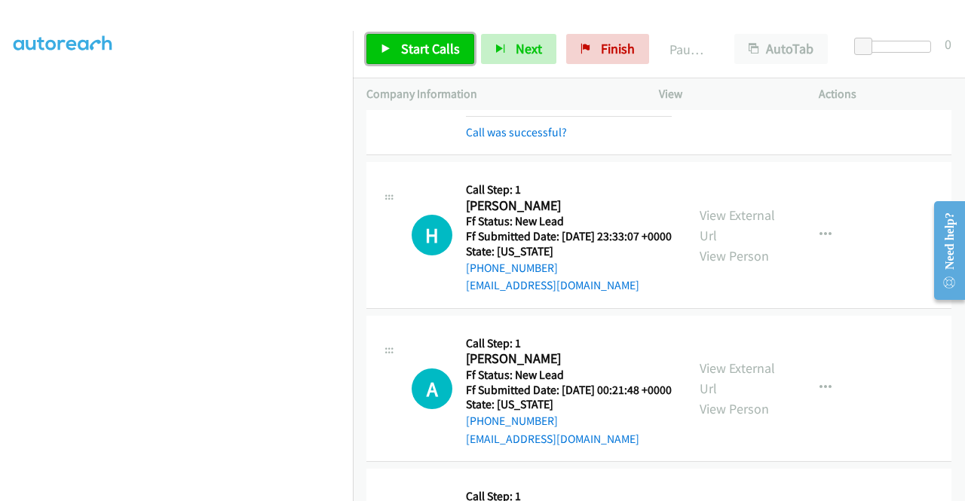
click at [412, 46] on span "Start Calls" at bounding box center [430, 48] width 59 height 17
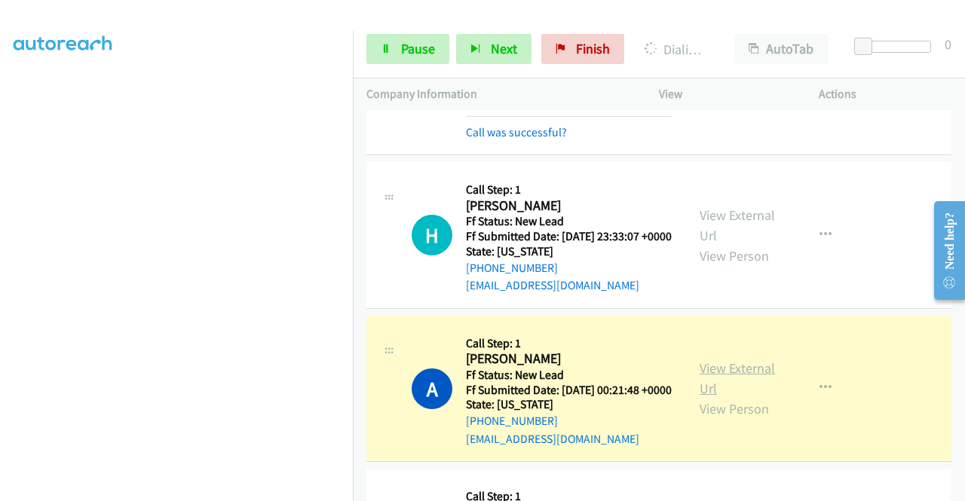
click at [746, 397] on link "View External Url" at bounding box center [736, 378] width 75 height 38
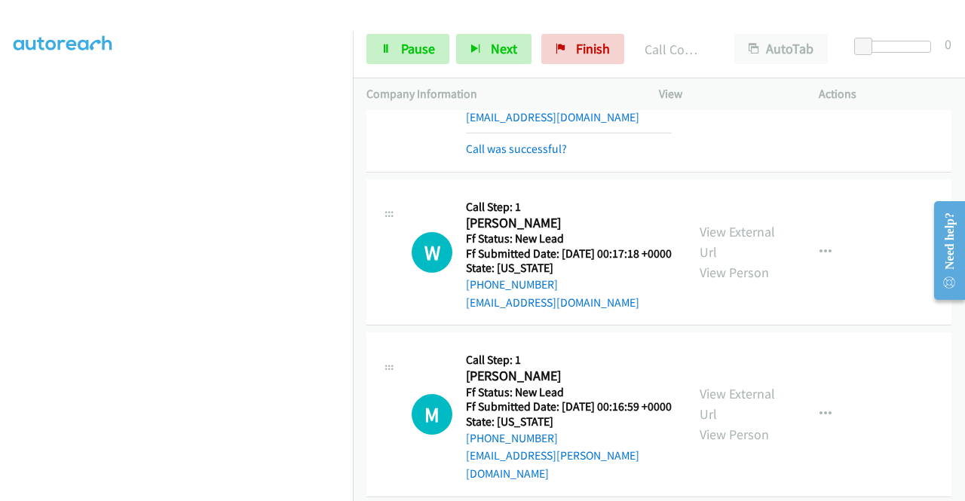
scroll to position [1081, 0]
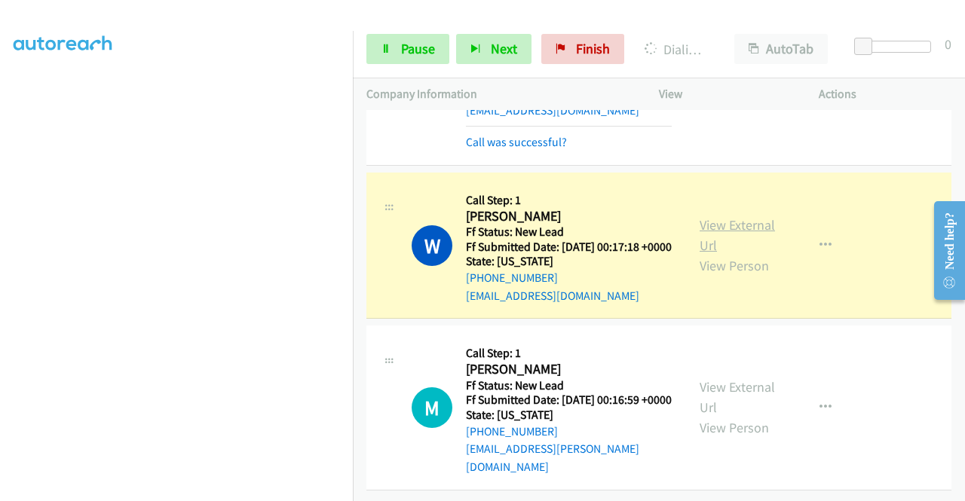
click at [748, 254] on link "View External Url" at bounding box center [736, 235] width 75 height 38
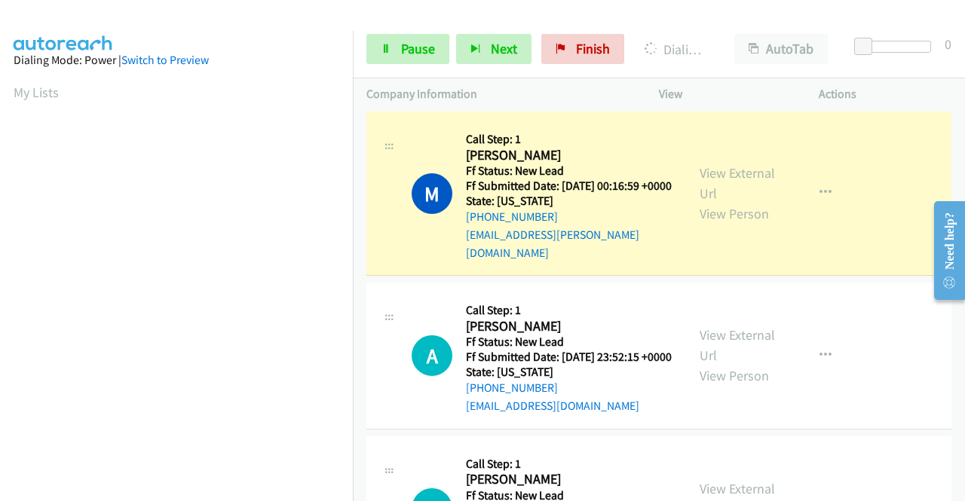
scroll to position [1307, 0]
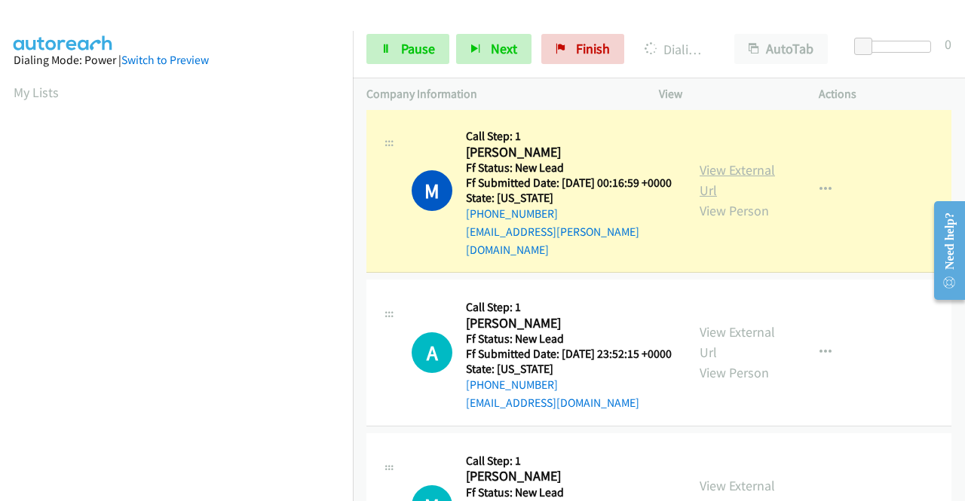
click at [711, 199] on link "View External Url" at bounding box center [736, 180] width 75 height 38
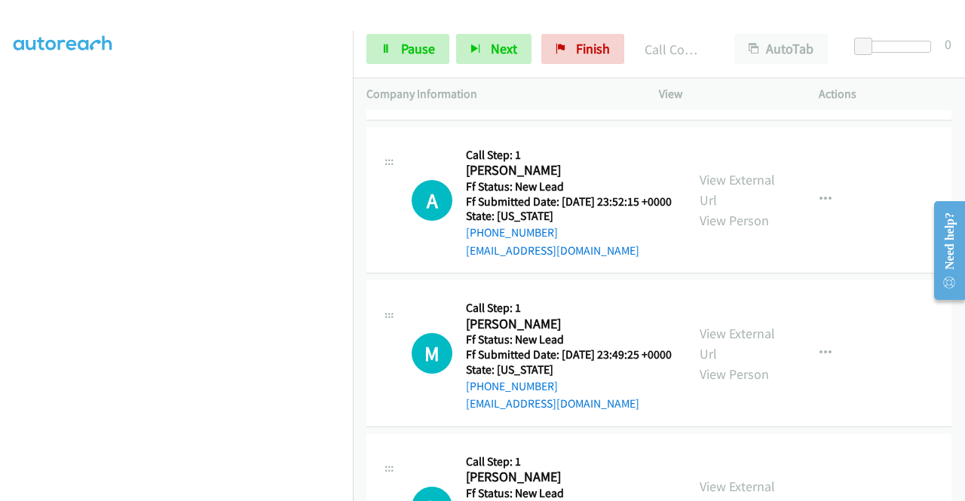
scroll to position [1536, 0]
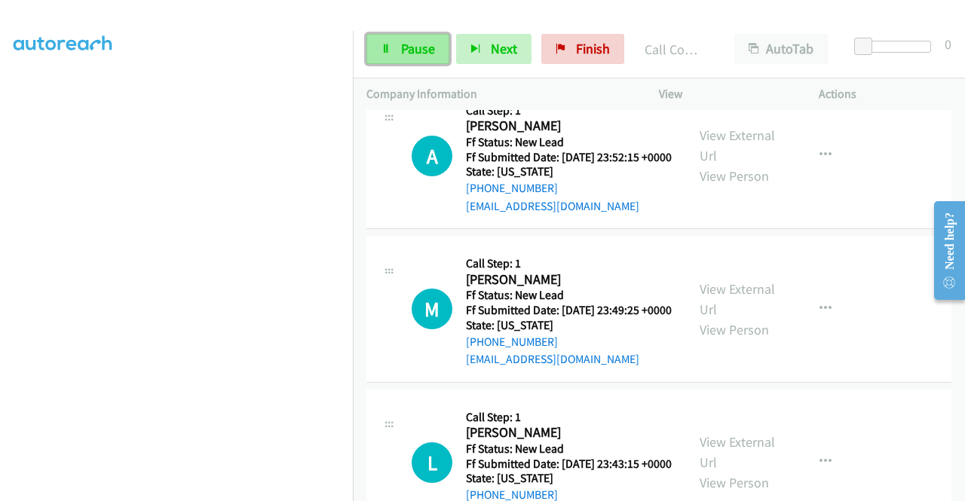
click at [392, 54] on link "Pause" at bounding box center [407, 49] width 83 height 30
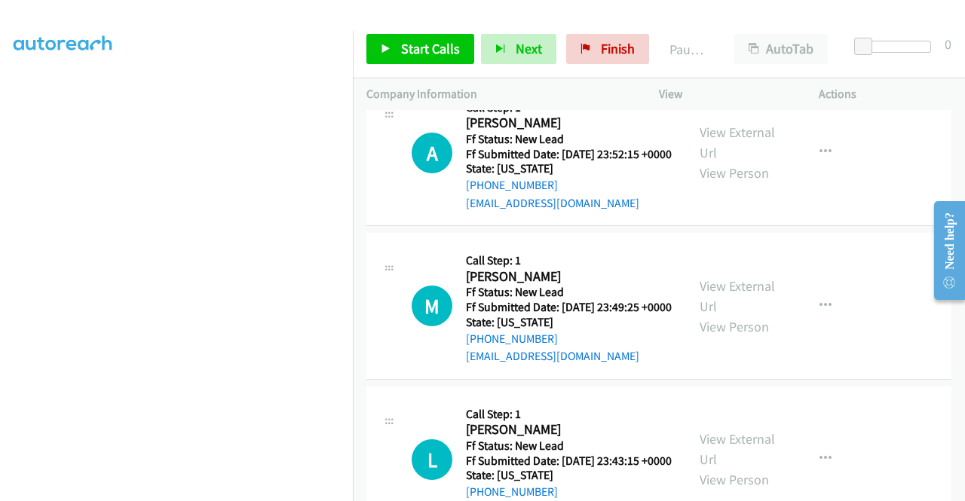
scroll to position [1545, 0]
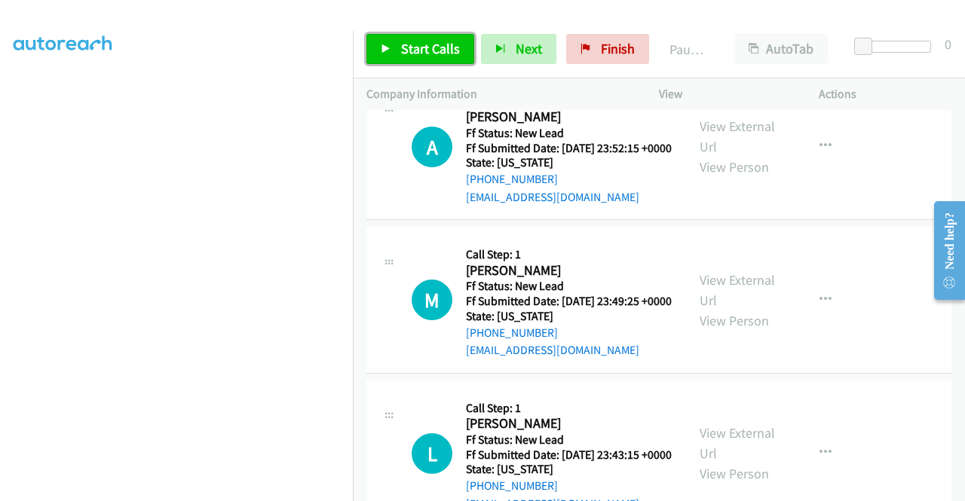
click at [448, 40] on span "Start Calls" at bounding box center [430, 48] width 59 height 17
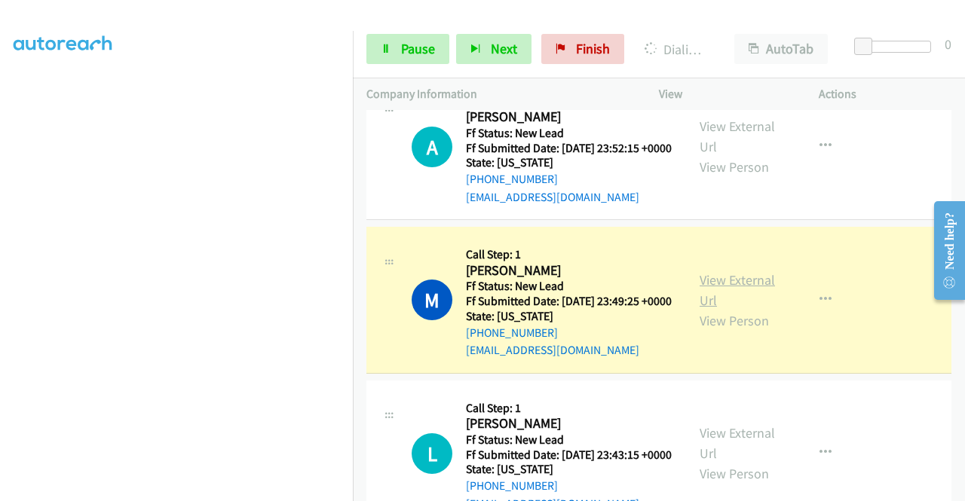
click at [728, 309] on link "View External Url" at bounding box center [736, 290] width 75 height 38
click at [0, 198] on aside "Dialing Mode: Power | Switch to Preview My Lists" at bounding box center [176, 115] width 353 height 834
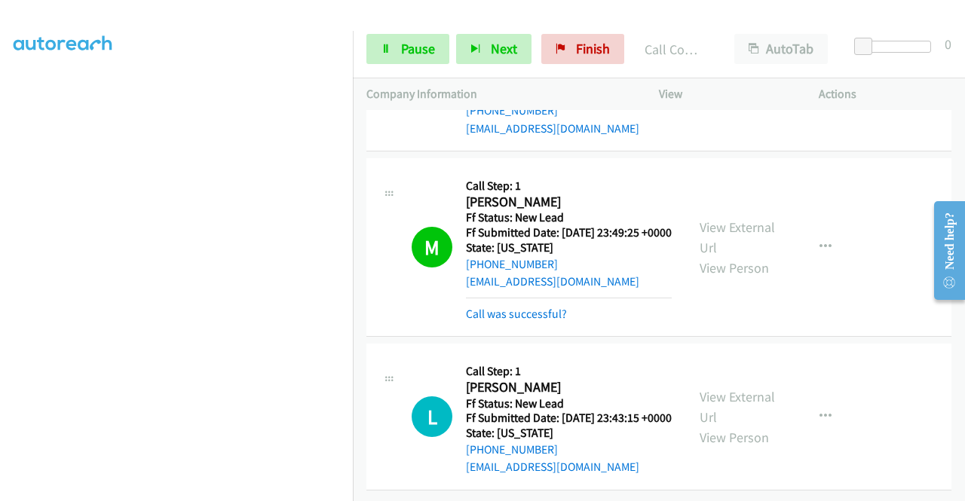
scroll to position [1730, 0]
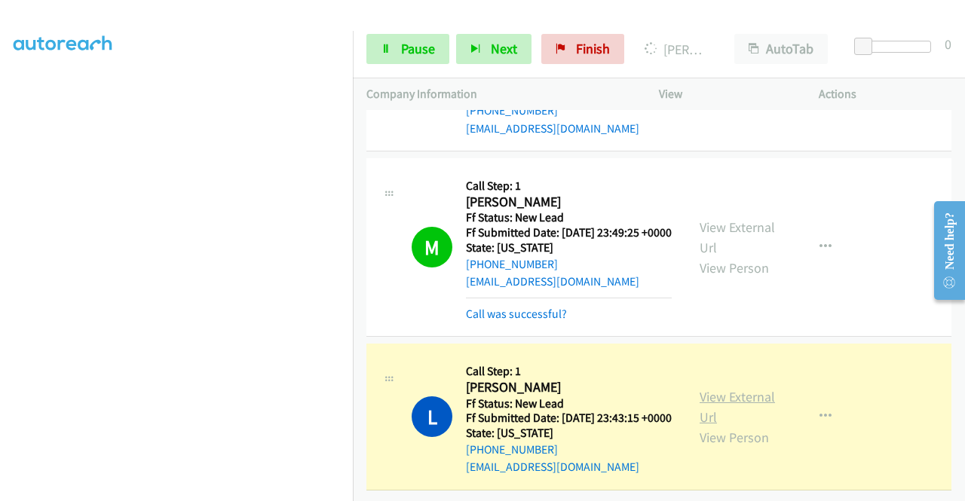
click at [709, 388] on link "View External Url" at bounding box center [736, 407] width 75 height 38
click at [641, 344] on div "L Callback Scheduled Call Step: 1 [PERSON_NAME] America/[GEOGRAPHIC_DATA] Ff St…" at bounding box center [658, 417] width 585 height 147
click at [418, 69] on div "Start Calls Pause Next Finish Dialing [PERSON_NAME] AutoTab AutoTab 0" at bounding box center [659, 49] width 612 height 58
click at [418, 54] on span "Pause" at bounding box center [418, 48] width 34 height 17
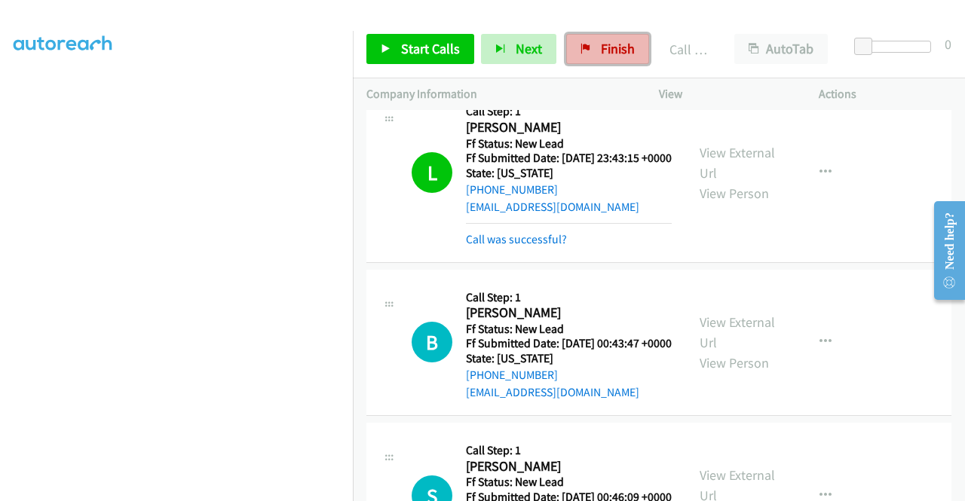
click at [607, 54] on span "Finish" at bounding box center [618, 48] width 34 height 17
